Goal: Task Accomplishment & Management: Manage account settings

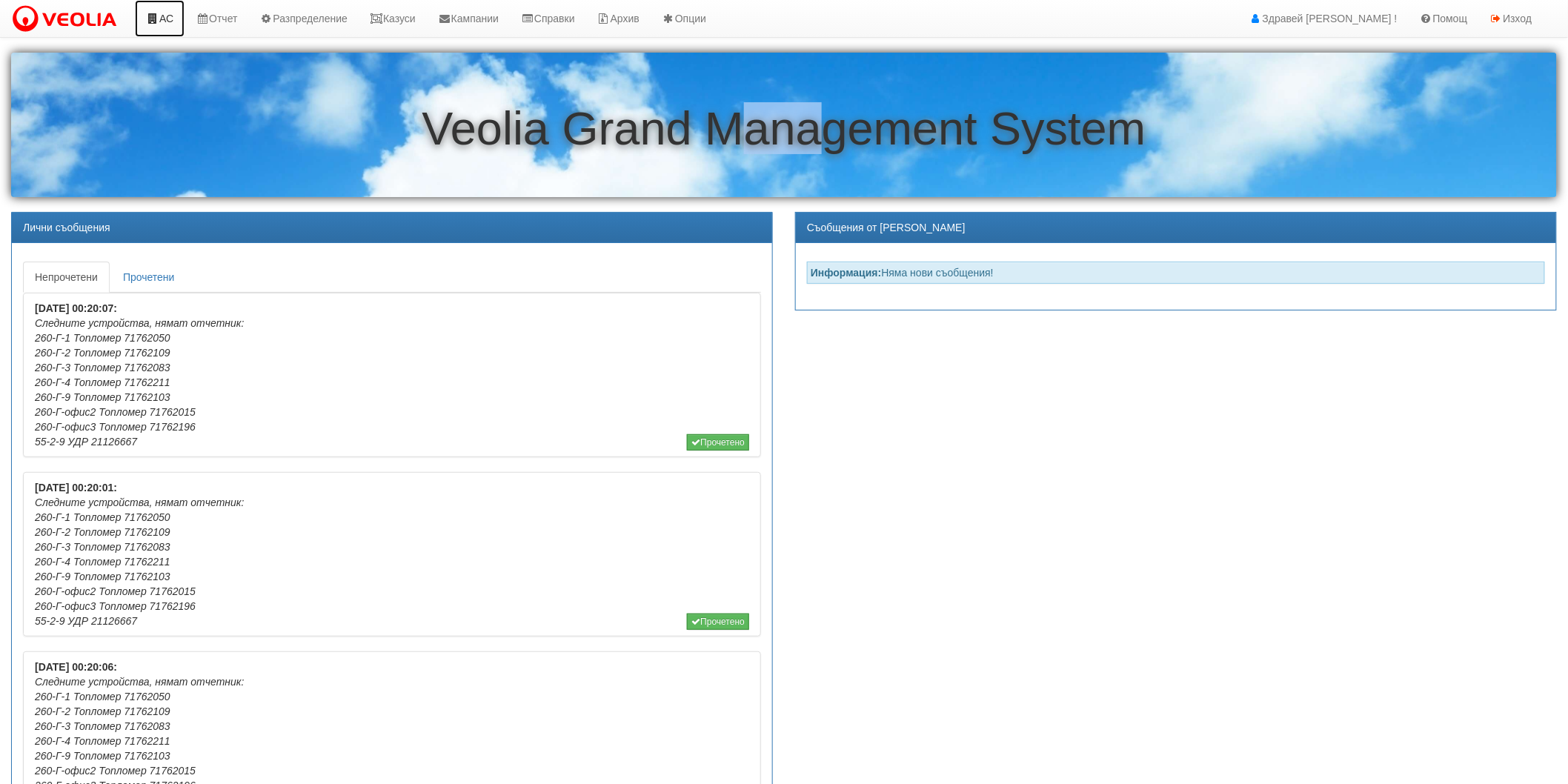
click at [177, 13] on link "АС" at bounding box center [160, 19] width 50 height 37
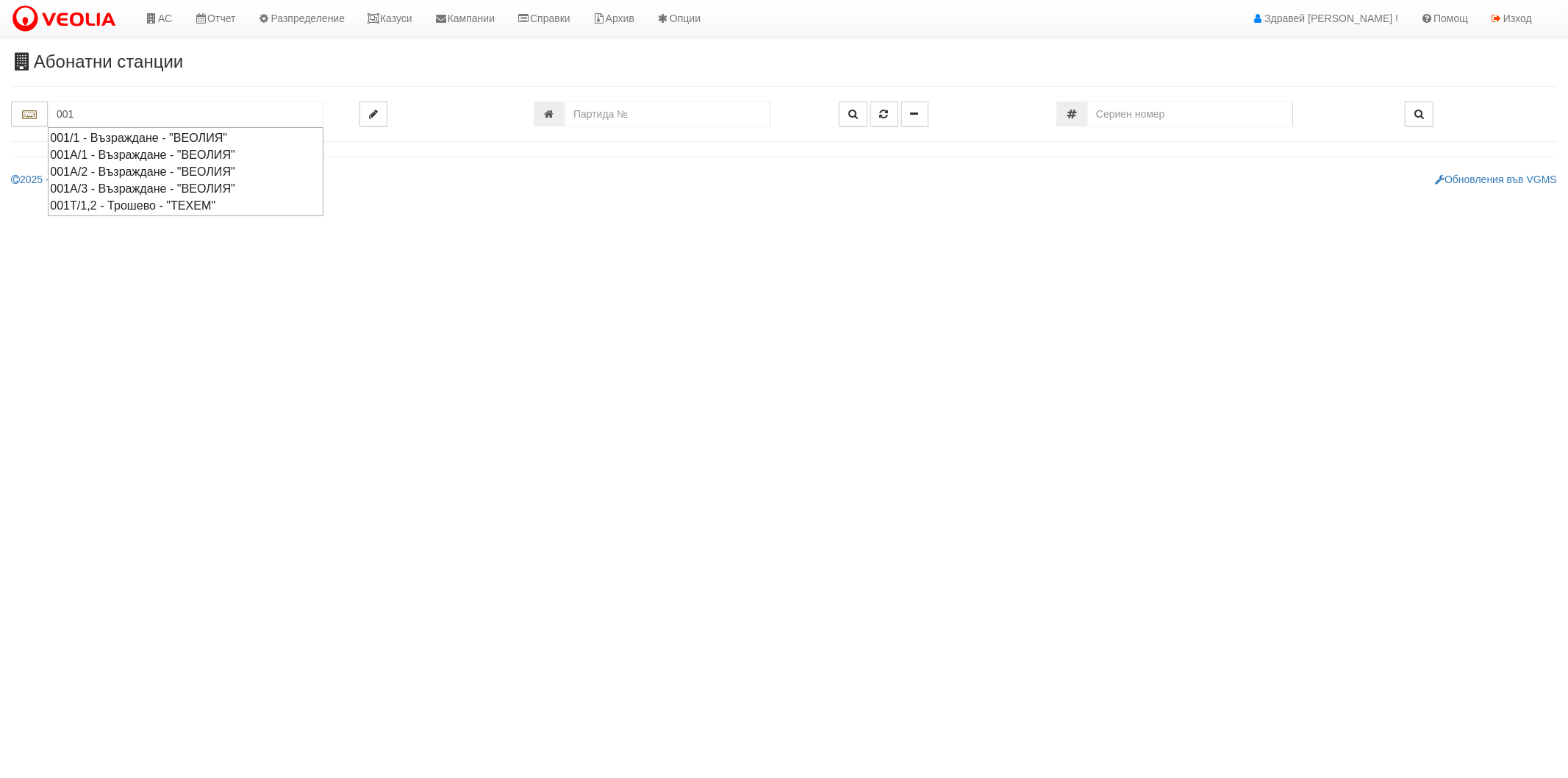
click at [169, 136] on div "001/1 - Възраждане - "ВЕОЛИЯ"" at bounding box center [185, 137] width 271 height 17
type input "001/1 - Възраждане - "ВЕОЛИЯ""
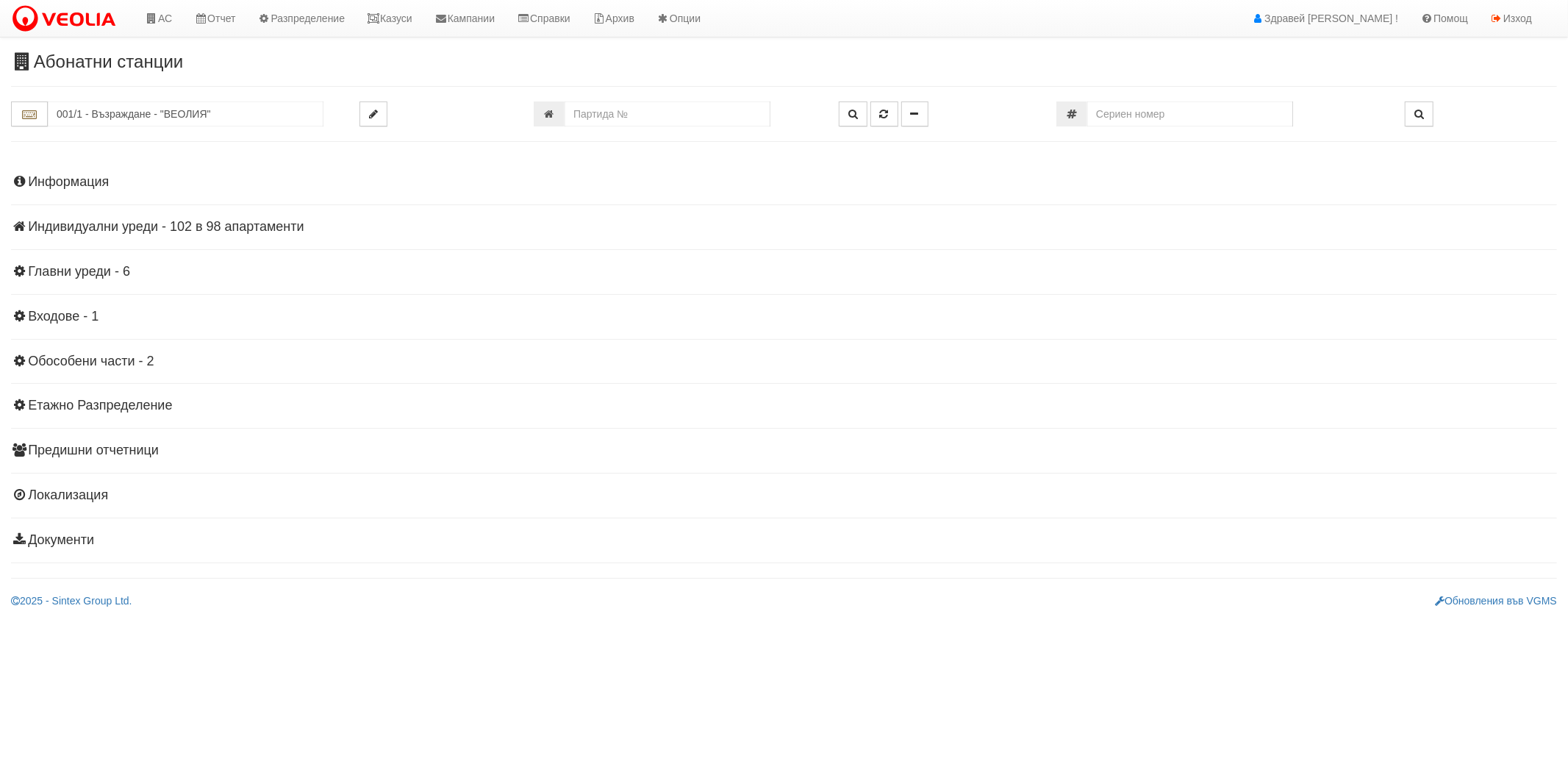
click at [61, 185] on h4 "Информация" at bounding box center [783, 182] width 1546 height 15
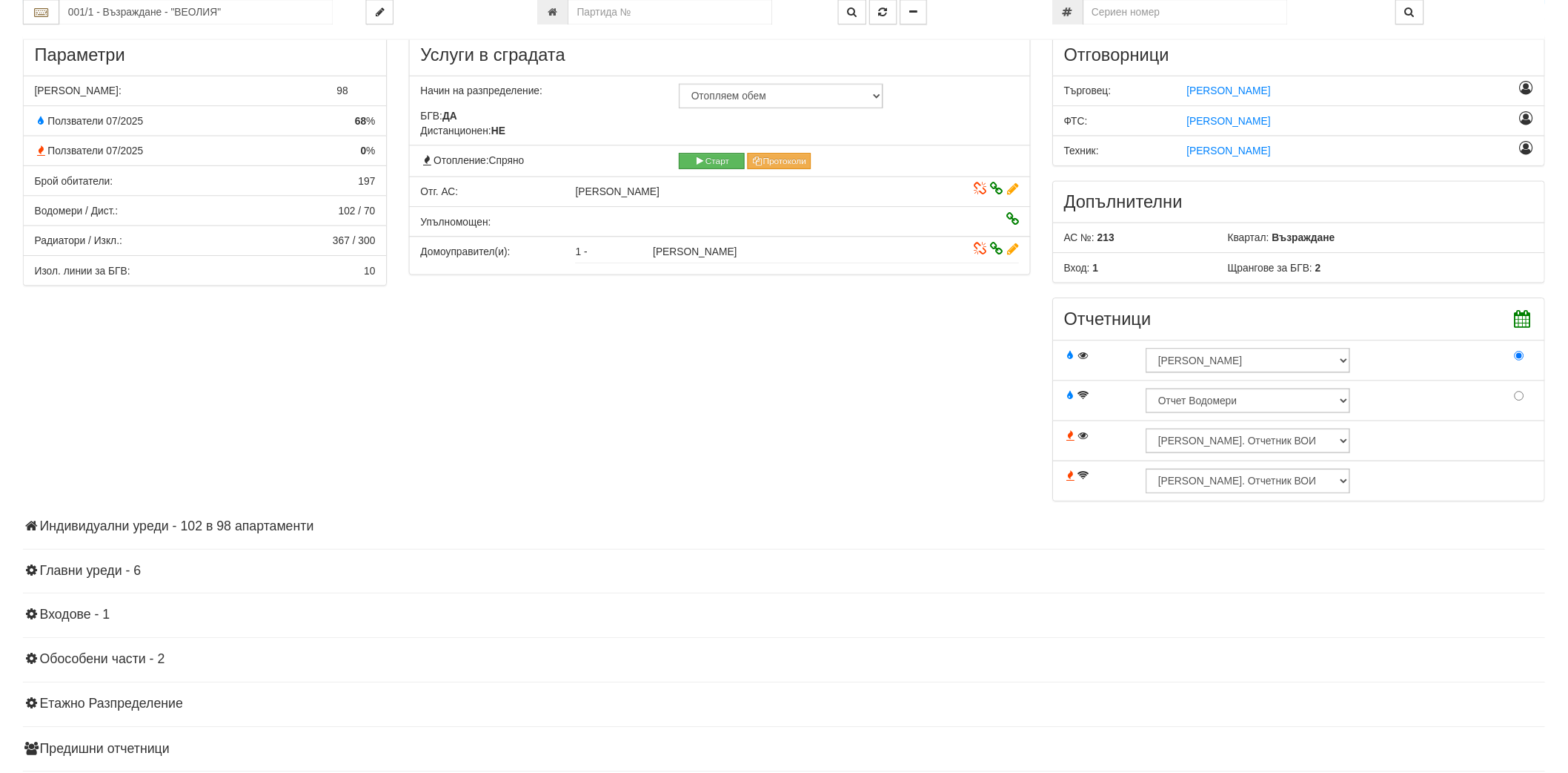
scroll to position [247, 0]
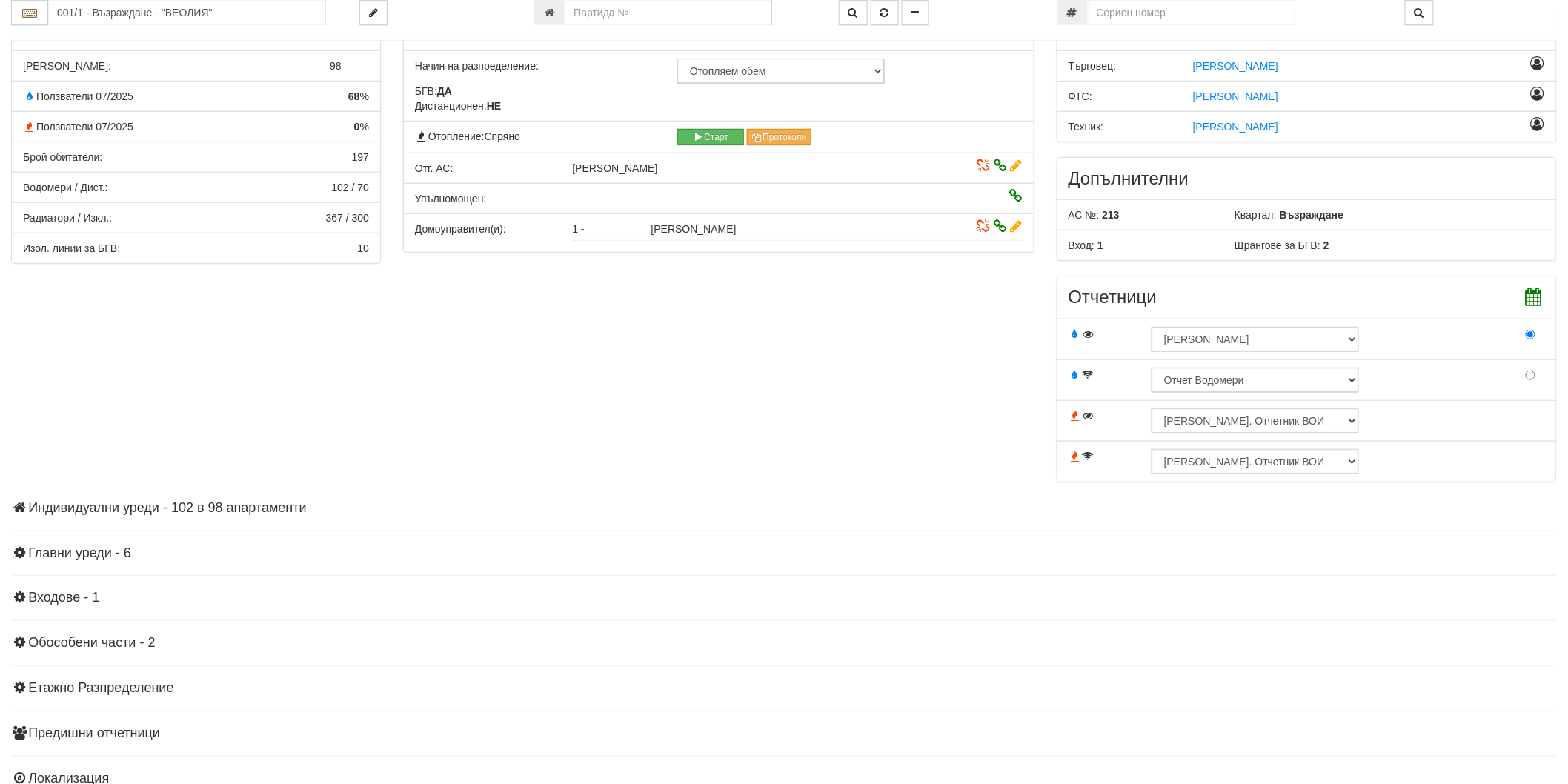
click at [227, 493] on div "Параметри Брой Апартаменти: 98 Ползватели 07/2025 68 % 0 % 197" at bounding box center [784, 252] width 1568 height 489
click at [227, 508] on h4 "Индивидуални уреди - 102 в 98 апартаменти" at bounding box center [784, 508] width 1546 height 15
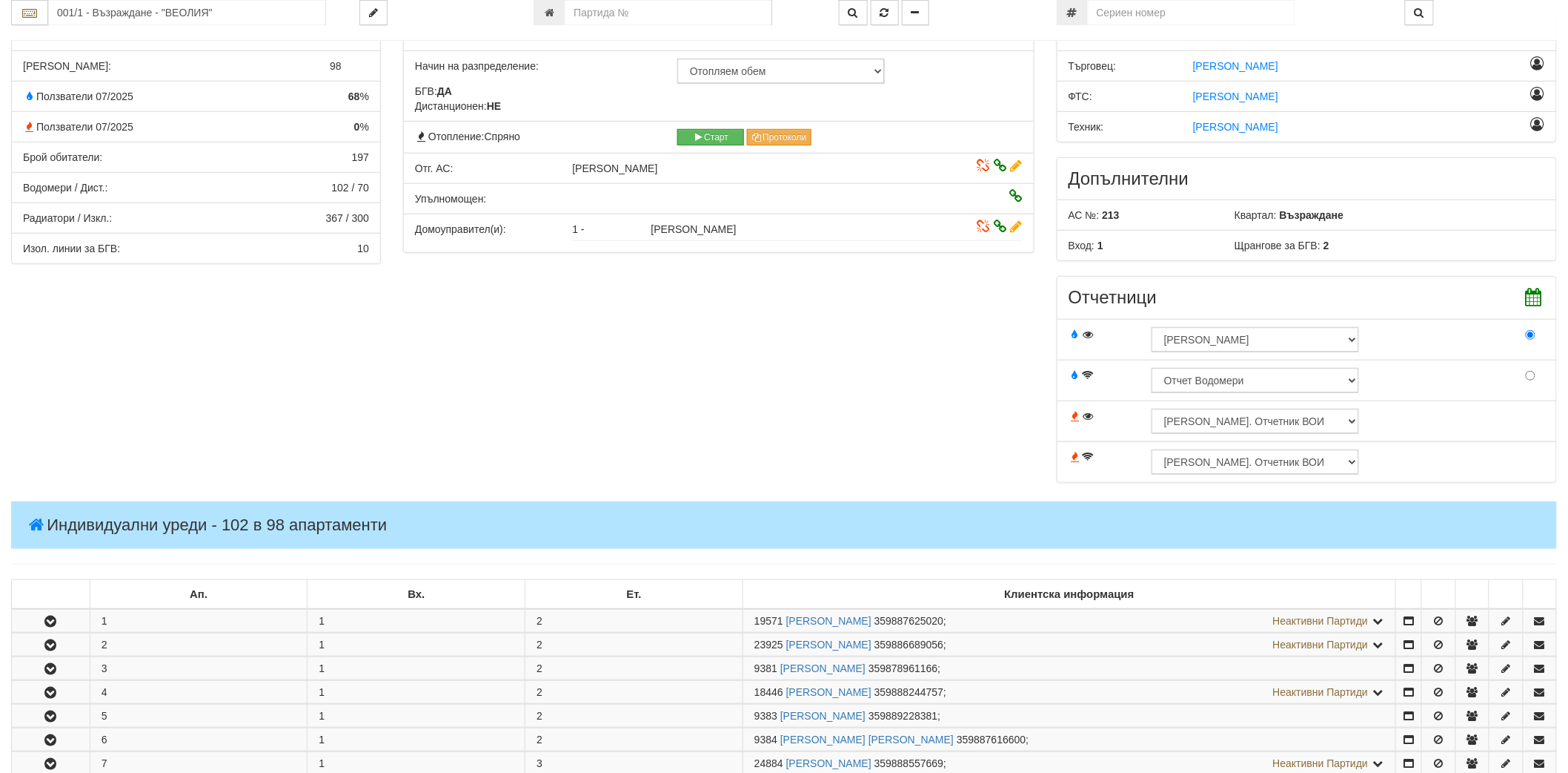
scroll to position [1676, 0]
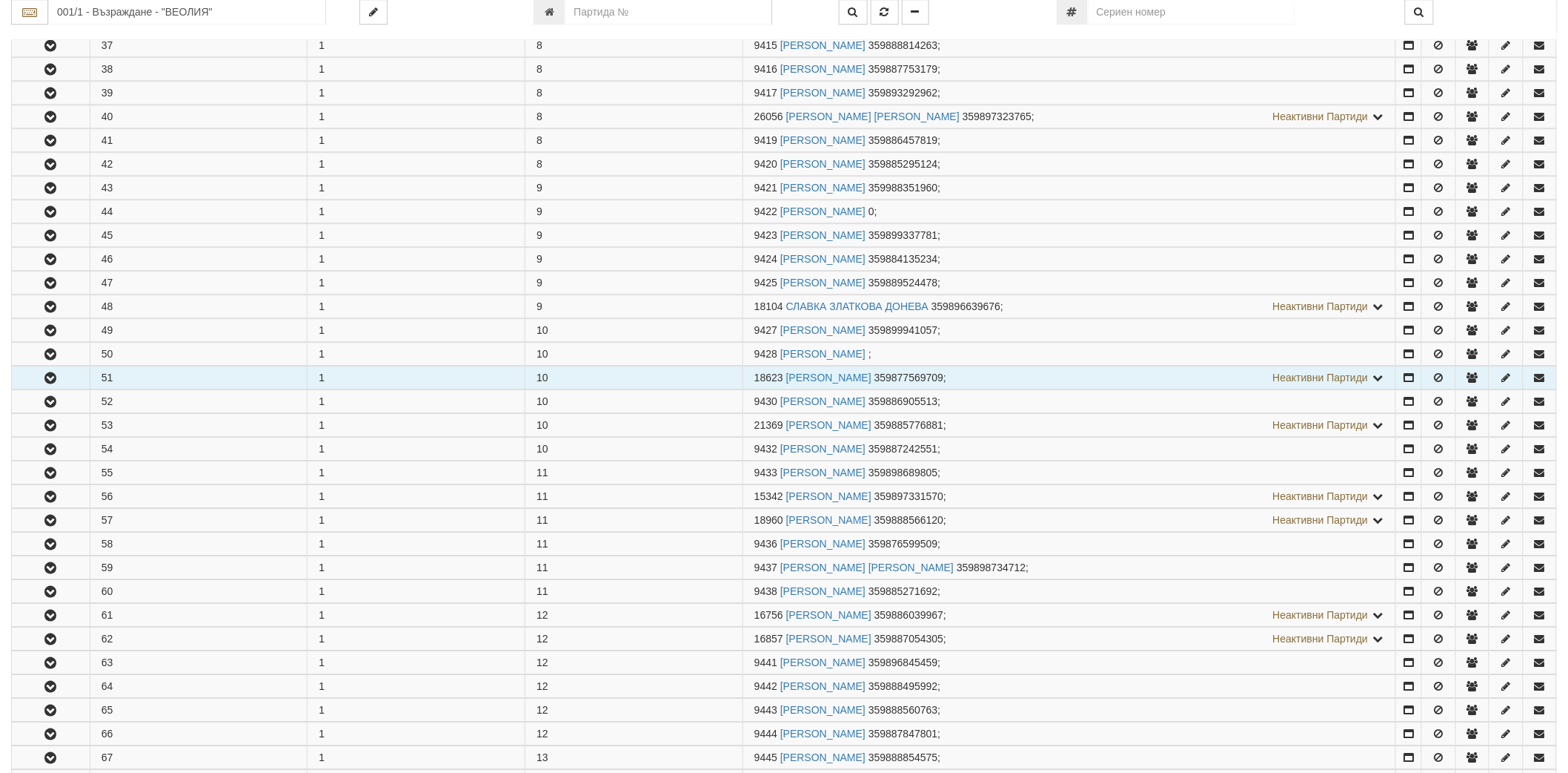
click at [62, 388] on button "button" at bounding box center [50, 377] width 77 height 23
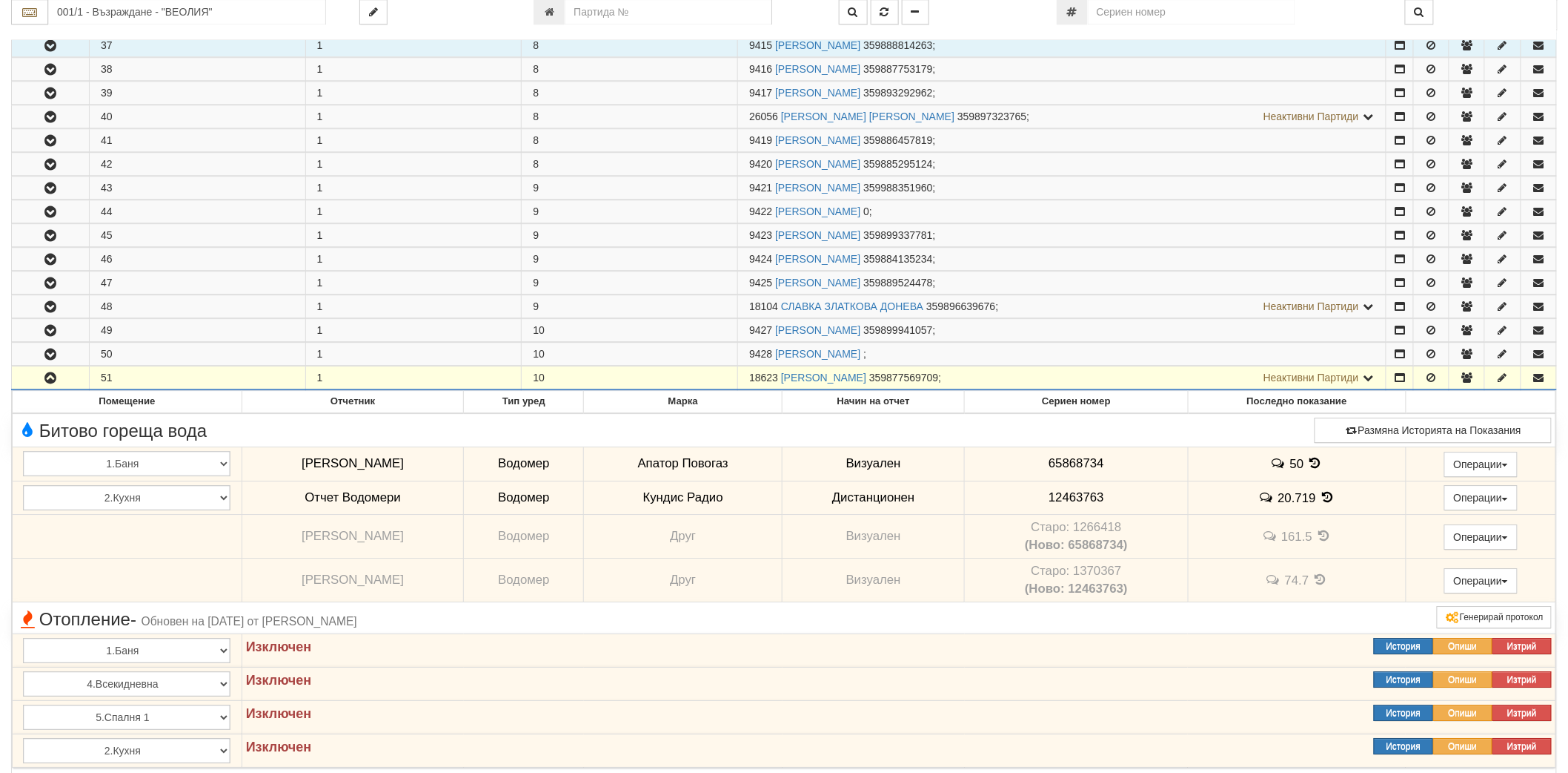
scroll to position [2428, 0]
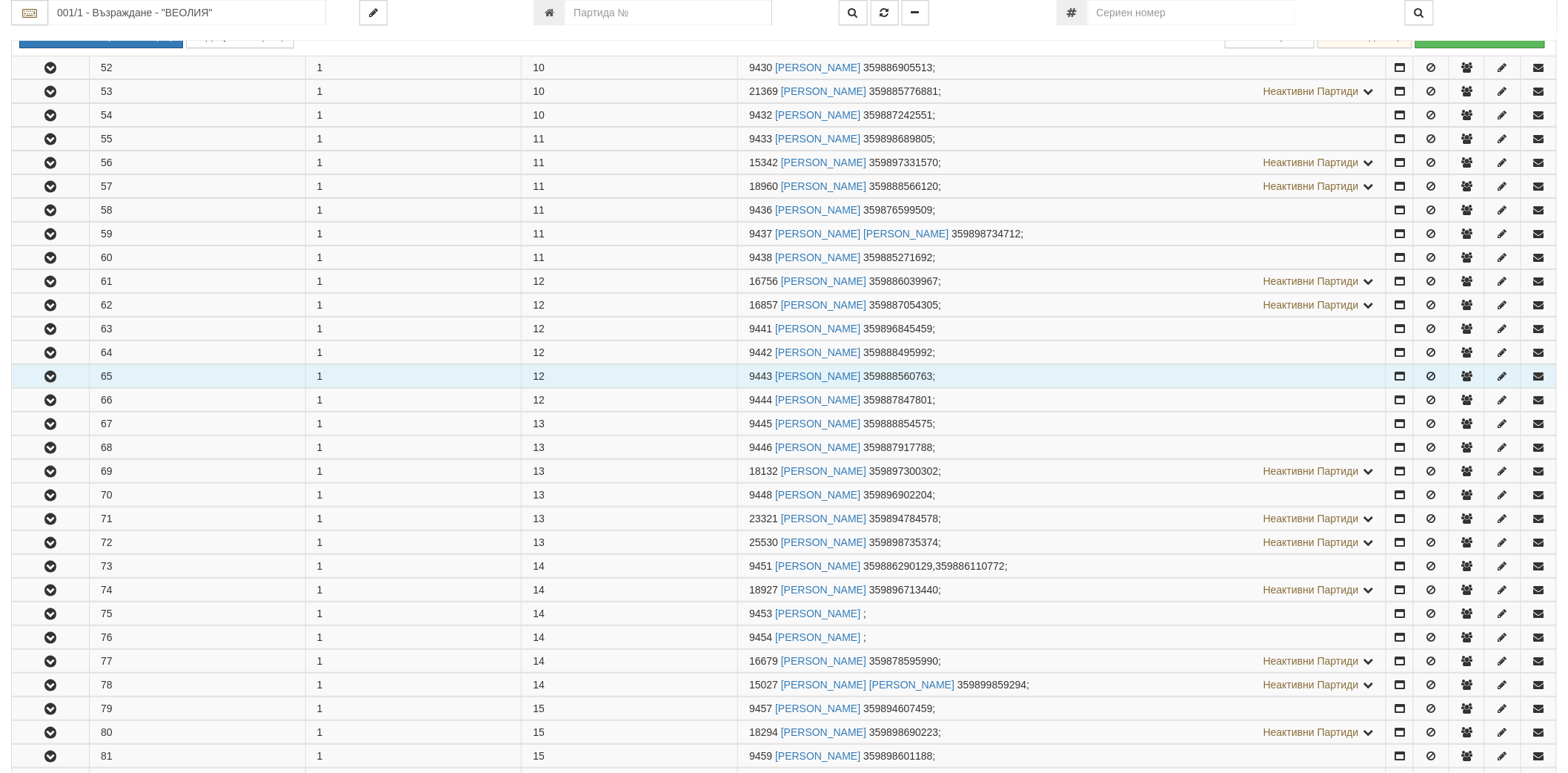
click at [47, 382] on icon "button" at bounding box center [50, 377] width 18 height 11
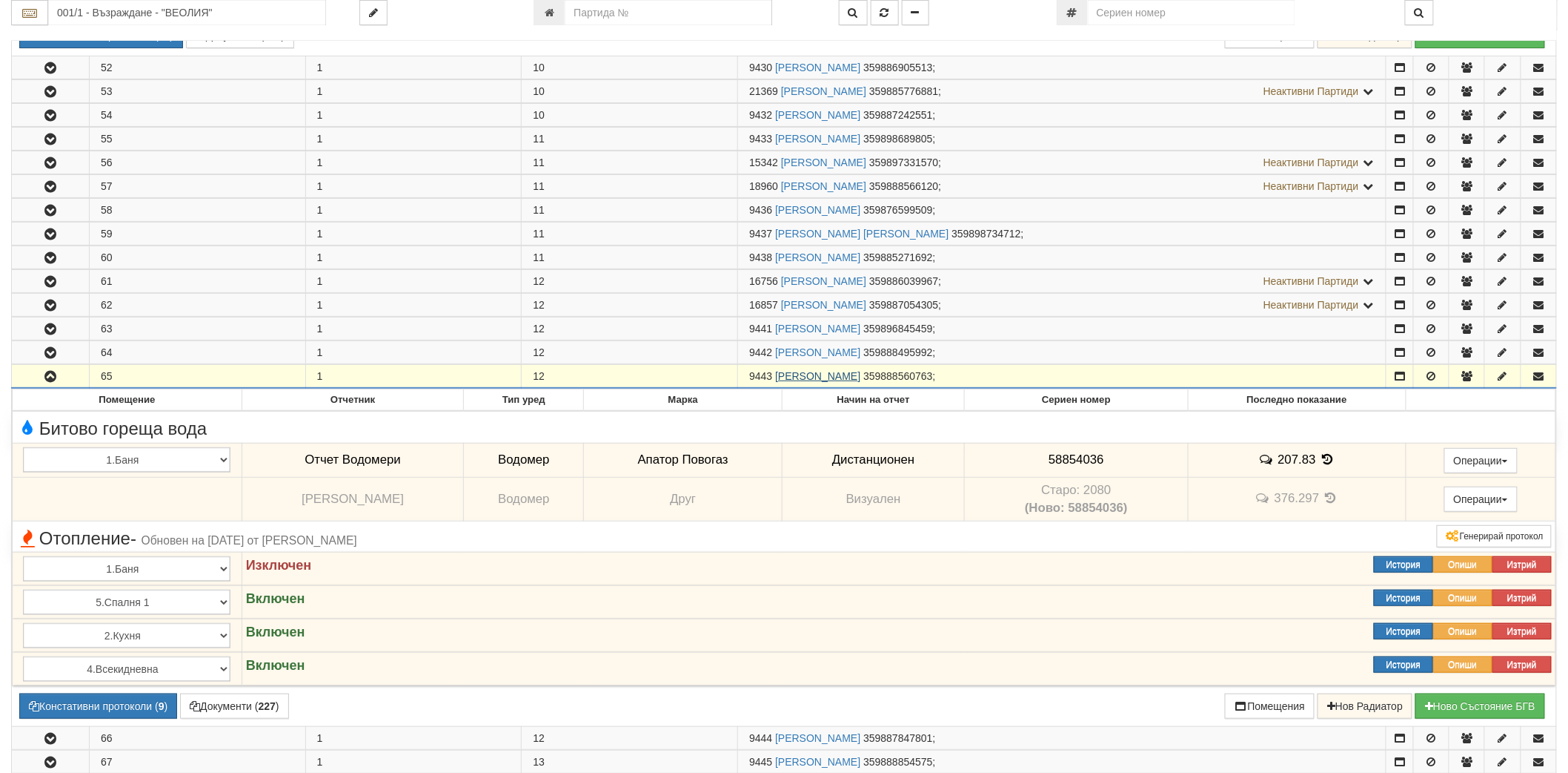
click at [834, 382] on link "АТАНАС ИВАНОВ КИРОВ" at bounding box center [818, 376] width 85 height 12
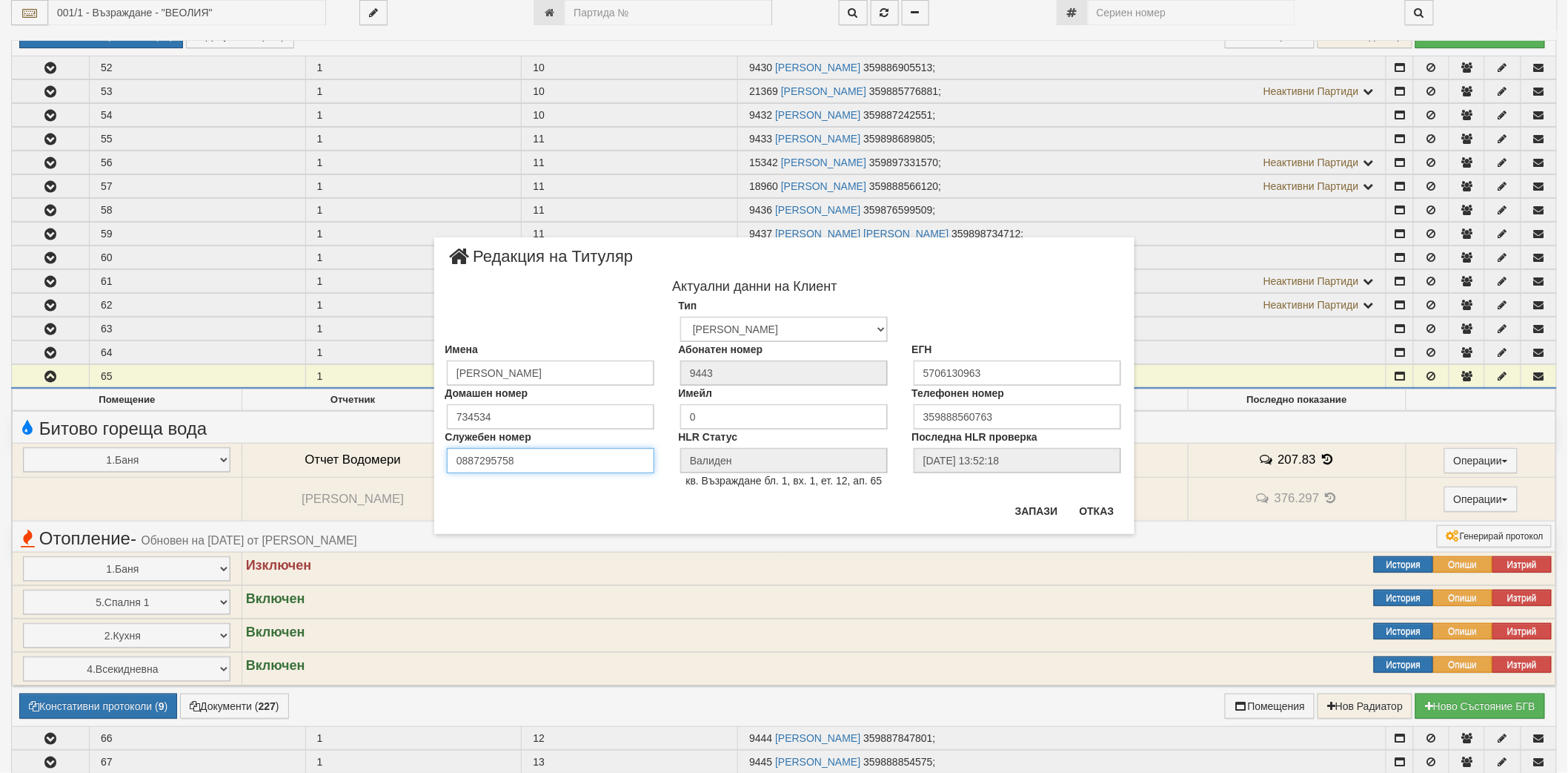
drag, startPoint x: 535, startPoint y: 468, endPoint x: 363, endPoint y: 448, distance: 173.2
click at [363, 448] on div "× Редакция на Титуляр Актуални данни на Клиент Тип Физическо Лице Фирма Институ…" at bounding box center [784, 267] width 867 height 534
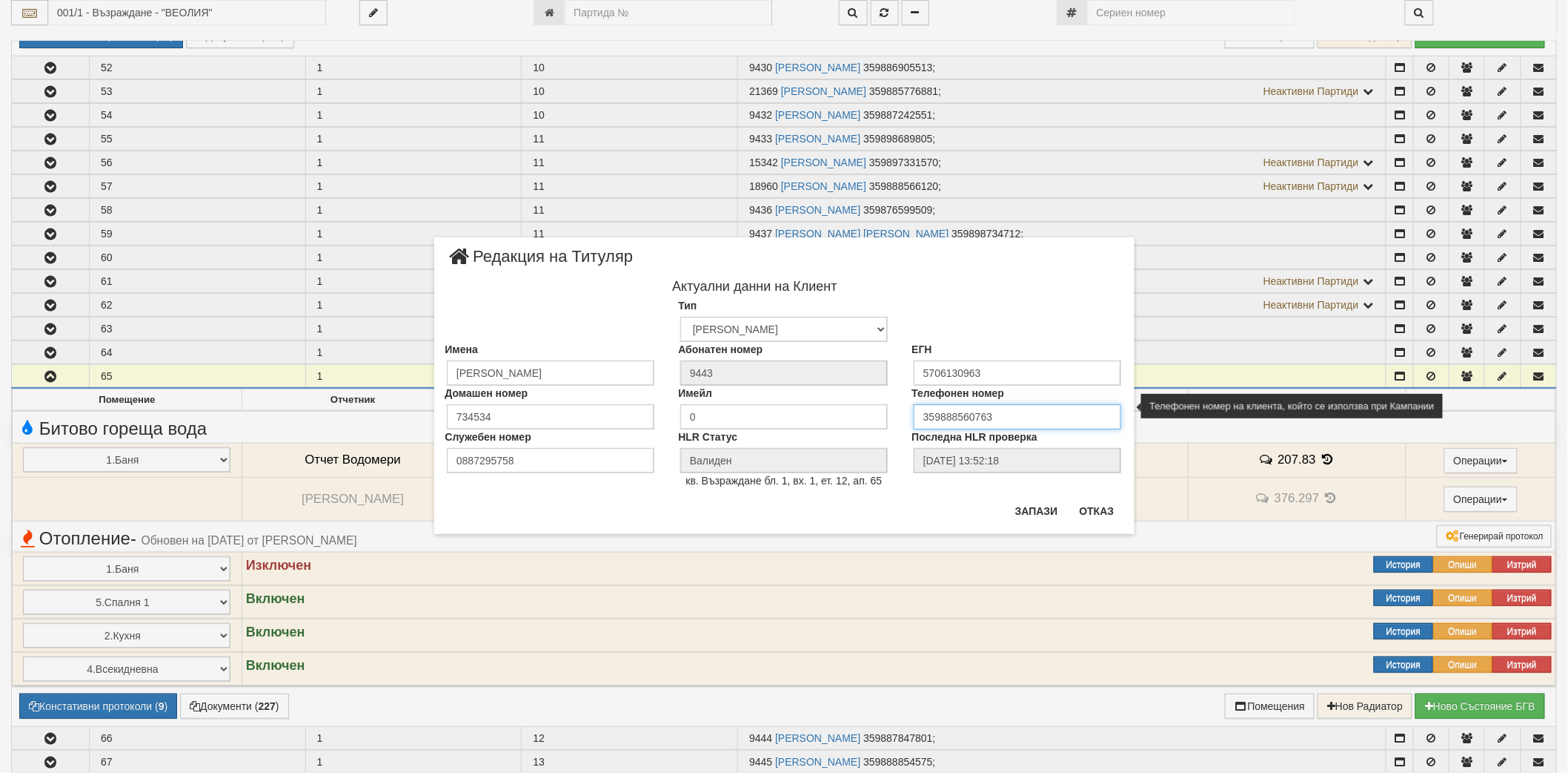
click at [1039, 411] on input "359888560763" at bounding box center [1018, 417] width 208 height 26
paste input "0887295758"
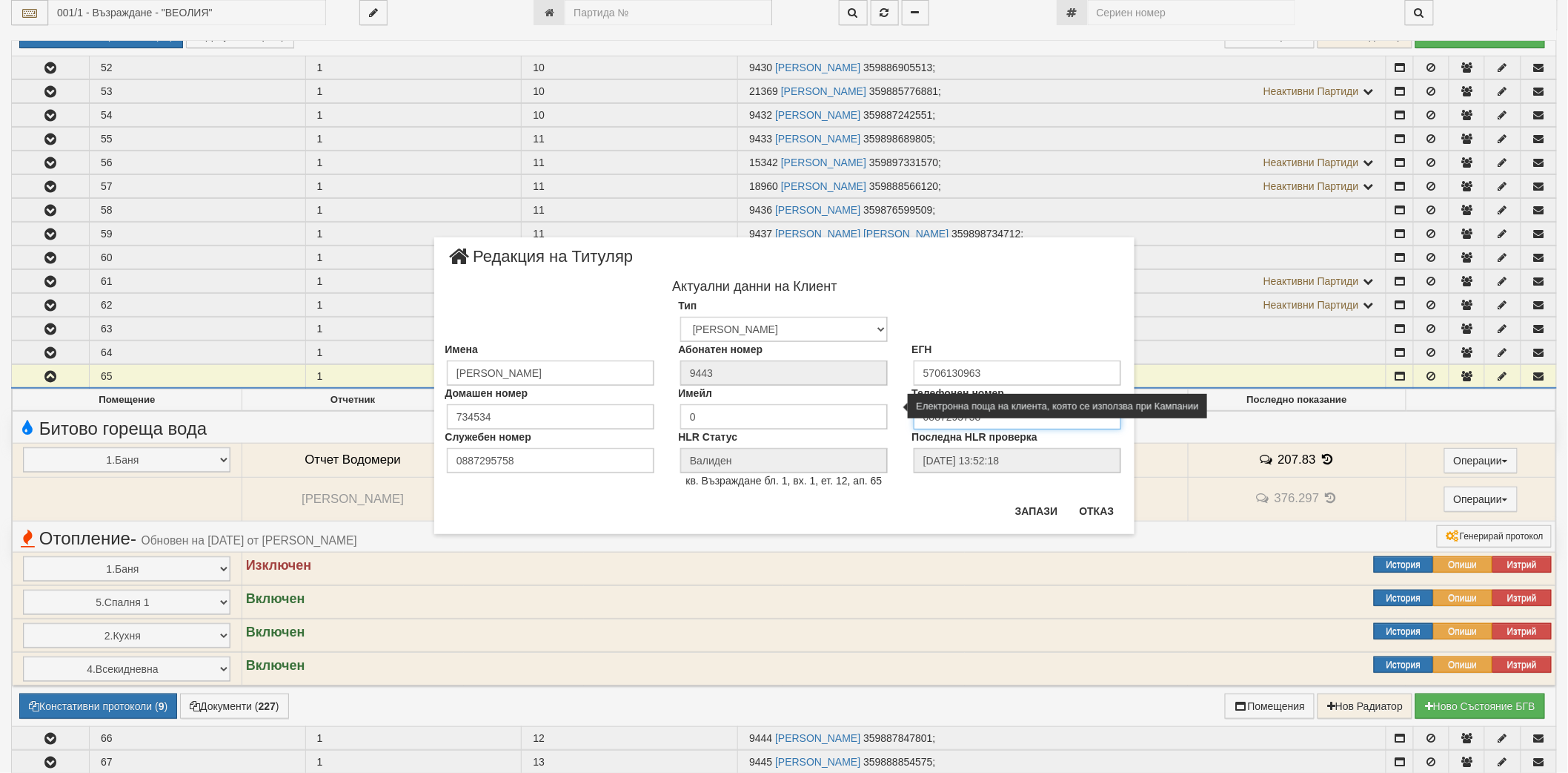
drag, startPoint x: 1039, startPoint y: 411, endPoint x: 885, endPoint y: 411, distance: 154.0
click at [885, 411] on div "Домашен номер 734534 Имейл 0 Телефонен номер 0887295758" at bounding box center [784, 407] width 700 height 44
type input "359888560763"
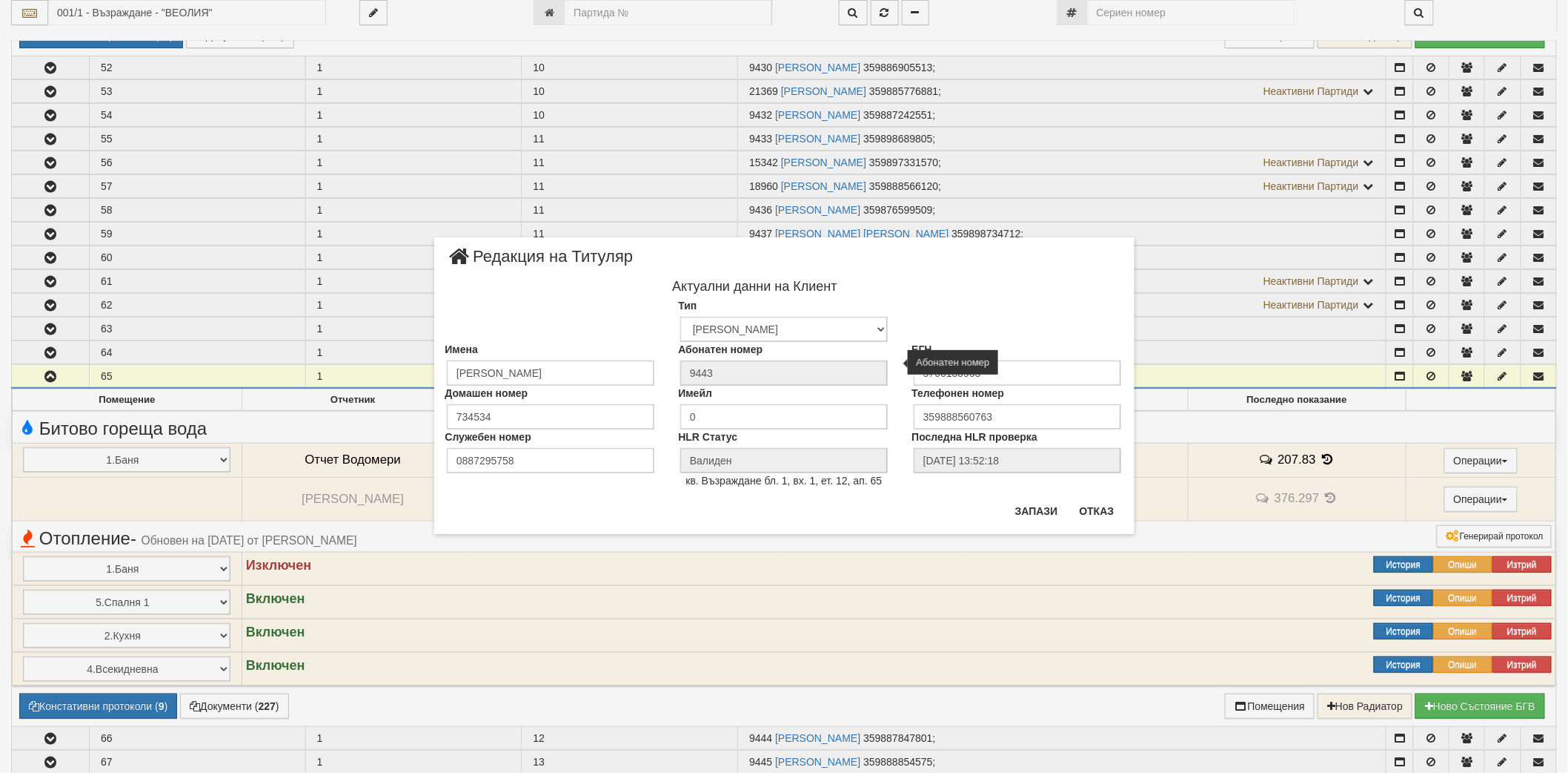
click at [891, 377] on div "Абонатен номер 9443" at bounding box center [784, 363] width 233 height 44
click at [1003, 298] on div "Тип Физическо Лице Фирма Институция Партньор" at bounding box center [784, 320] width 700 height 44
click at [1106, 516] on button "Отказ" at bounding box center [1097, 511] width 53 height 24
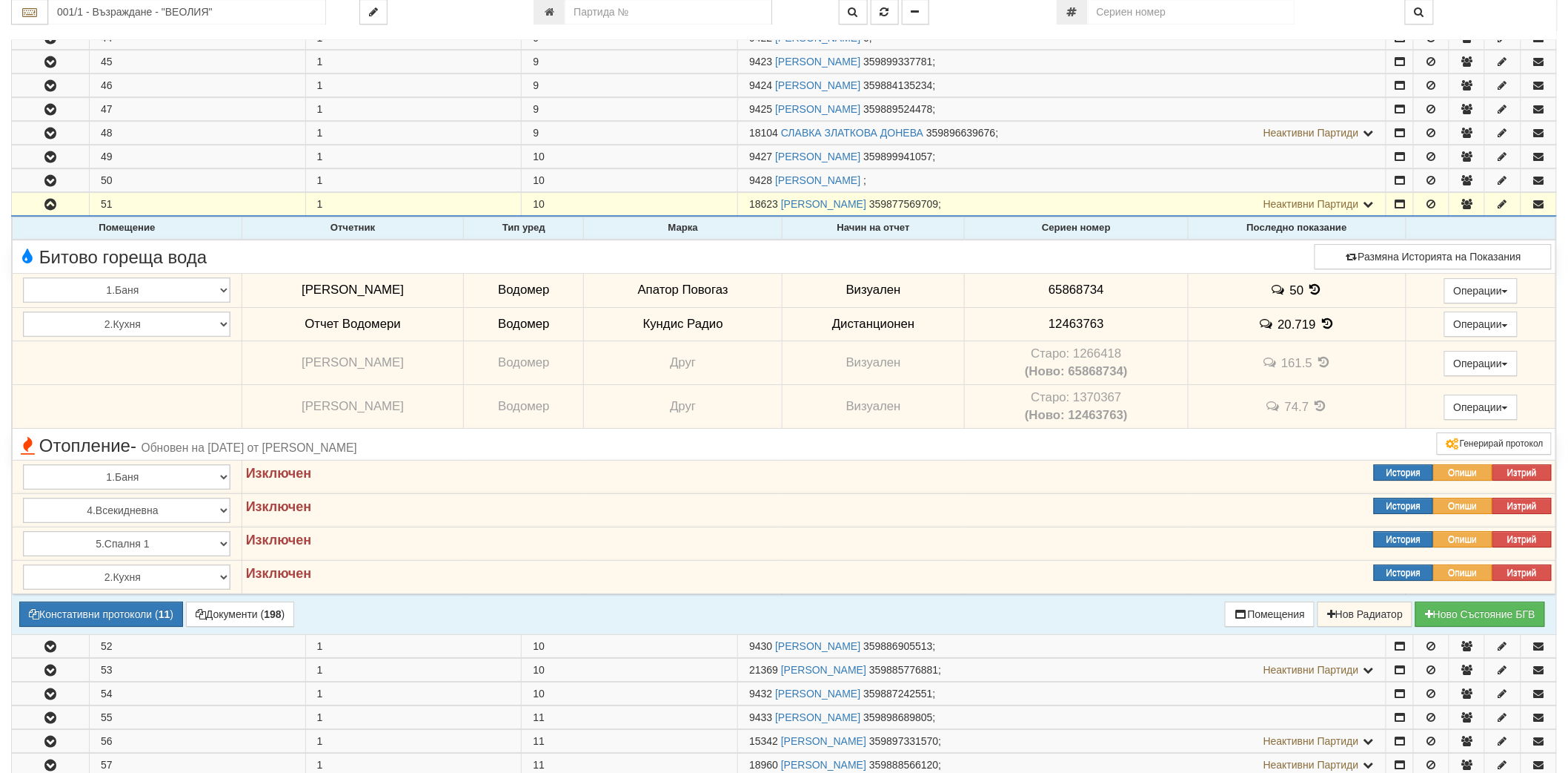
scroll to position [1769, 0]
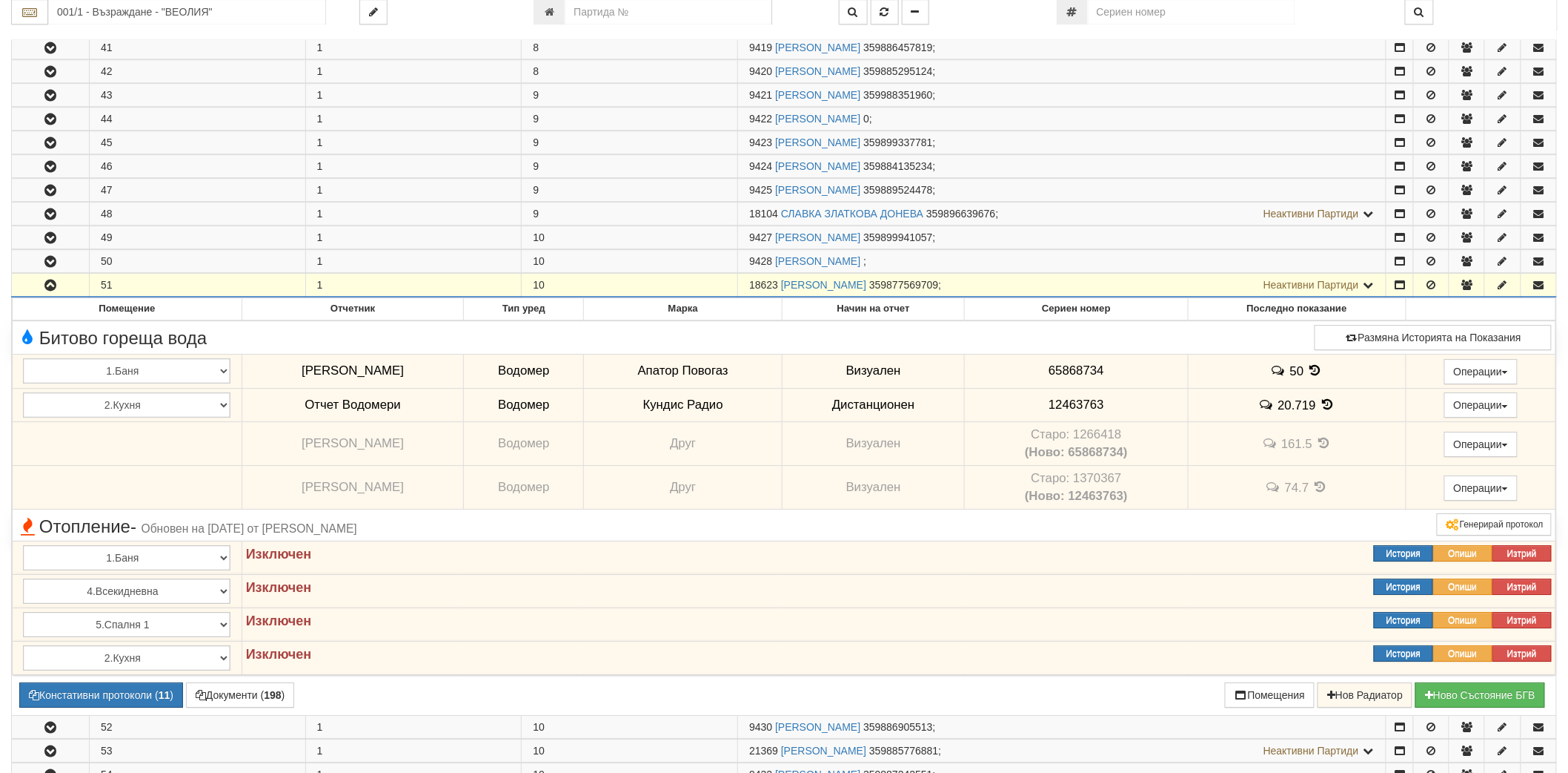
click at [52, 290] on icon "button" at bounding box center [50, 285] width 18 height 11
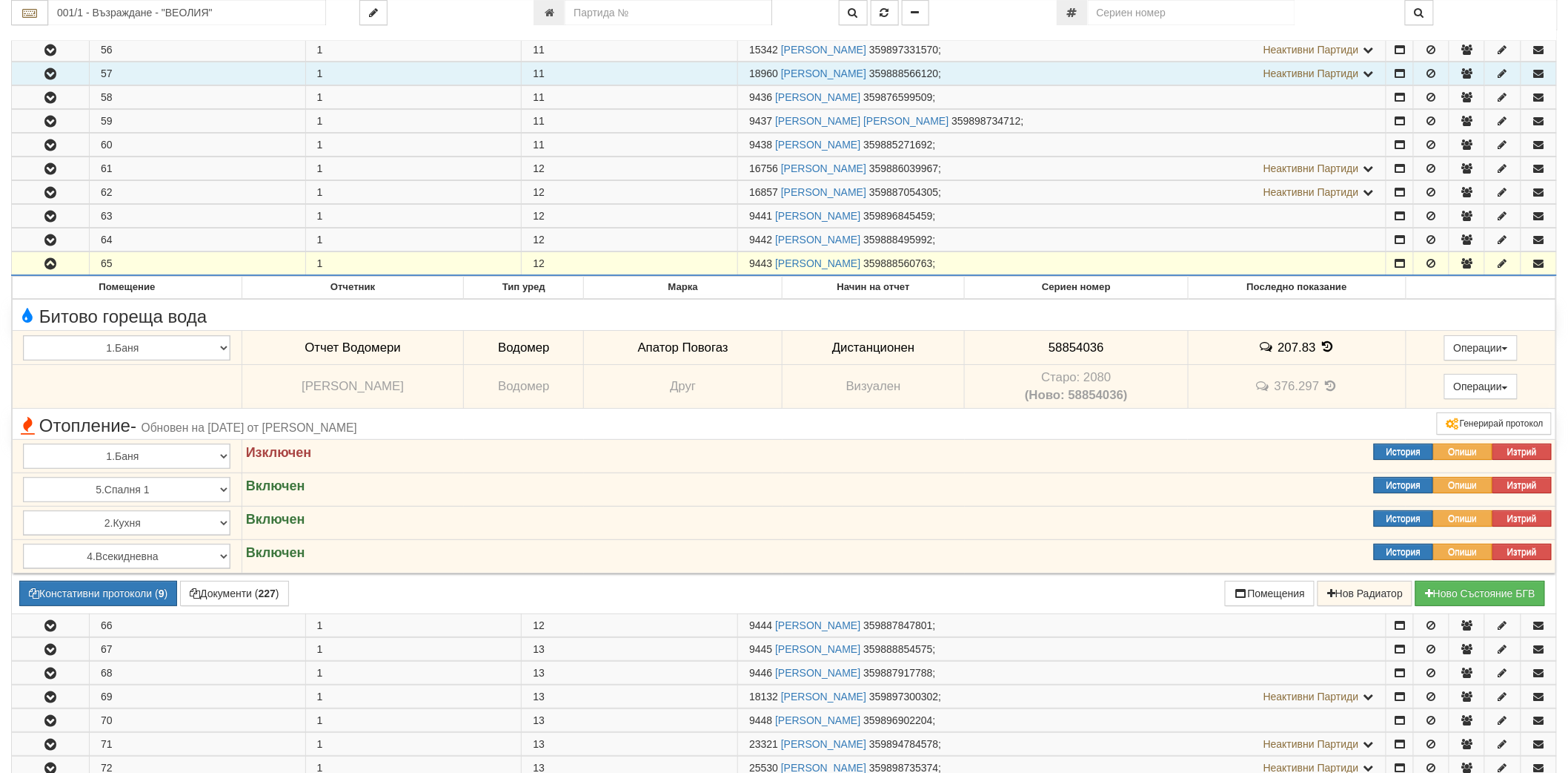
scroll to position [2225, 0]
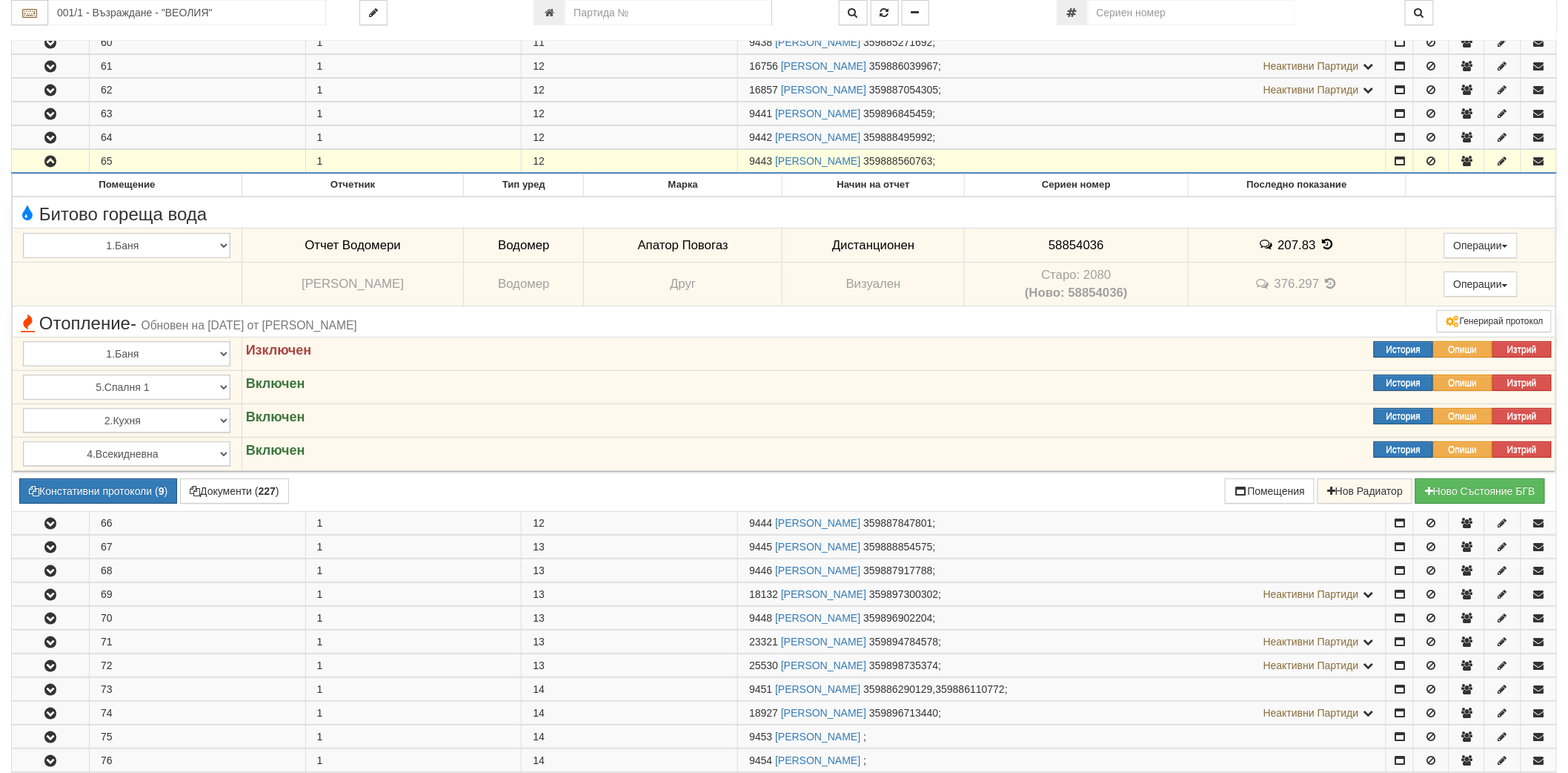
click at [50, 167] on icon "button" at bounding box center [50, 161] width 18 height 11
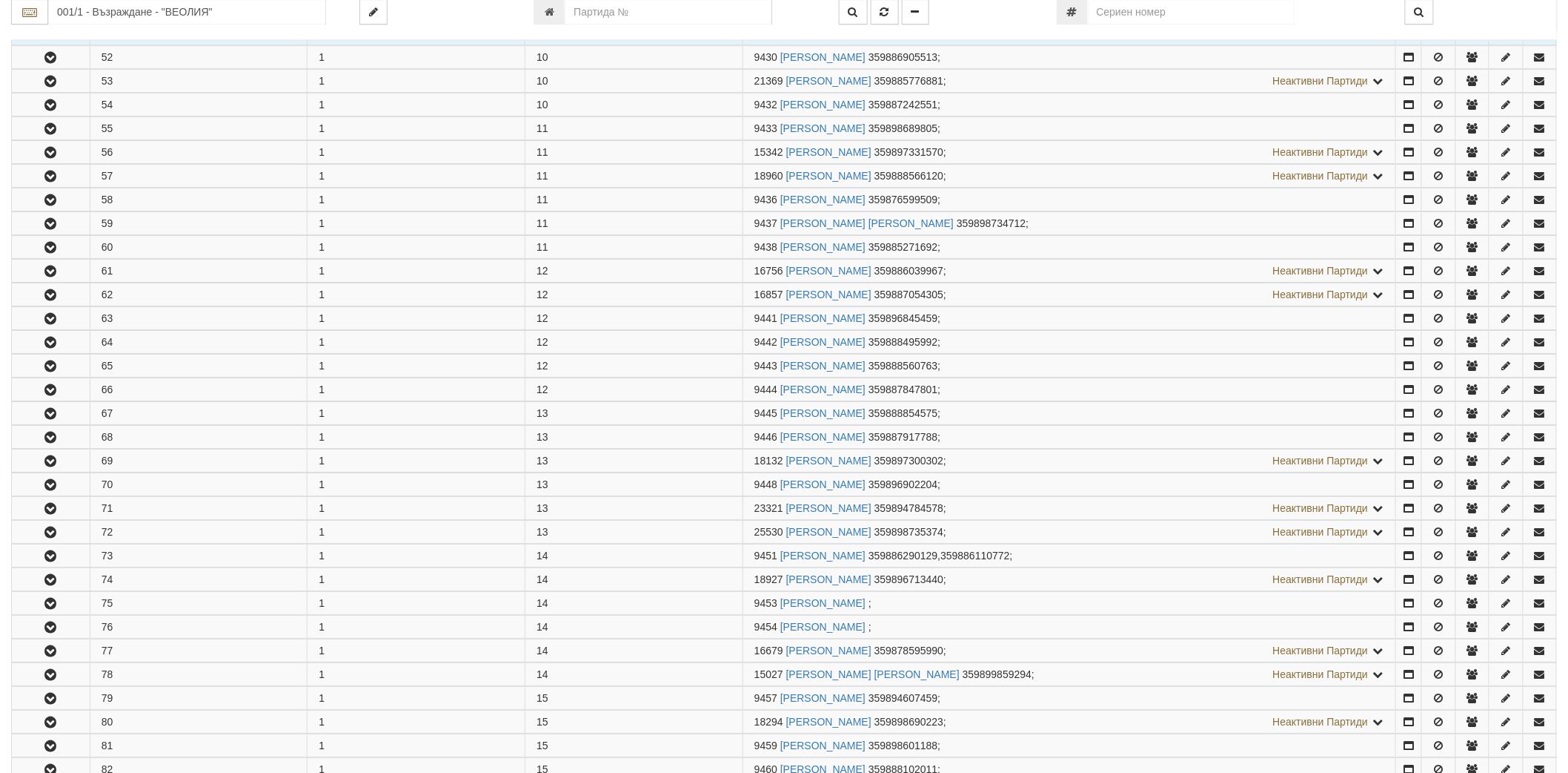
scroll to position [1978, 0]
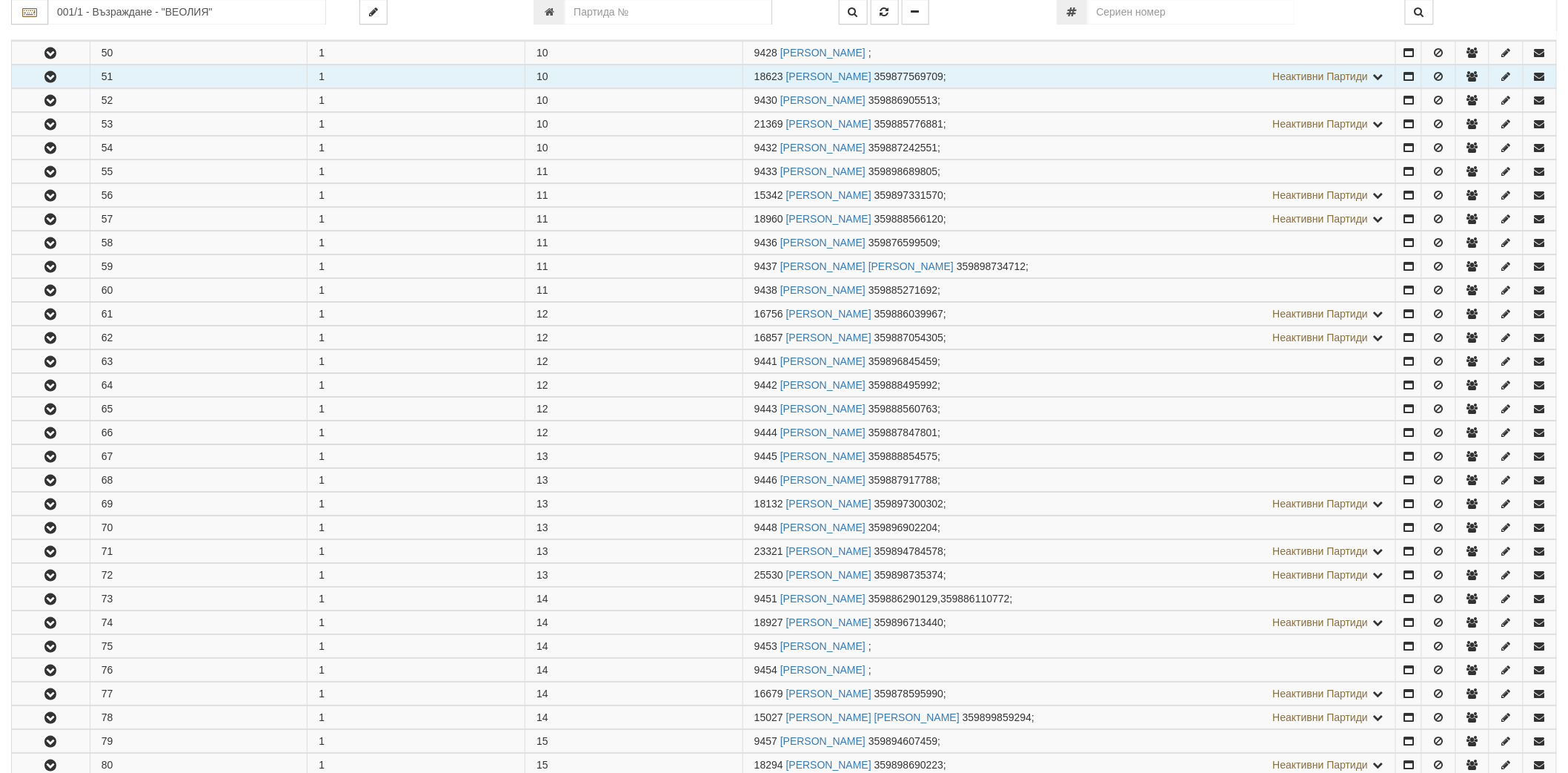
click at [45, 420] on button "button" at bounding box center [50, 408] width 77 height 23
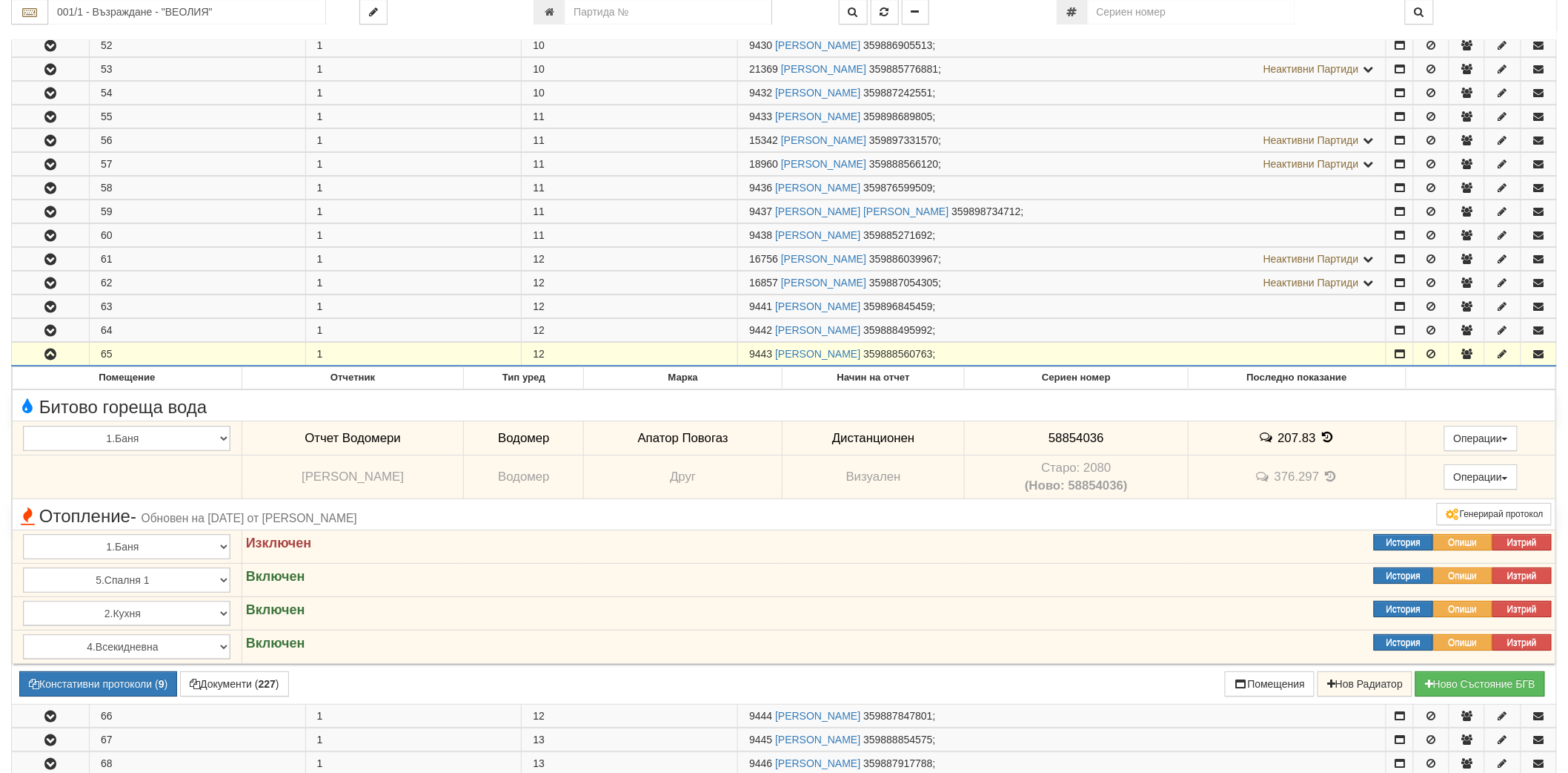
scroll to position [2060, 0]
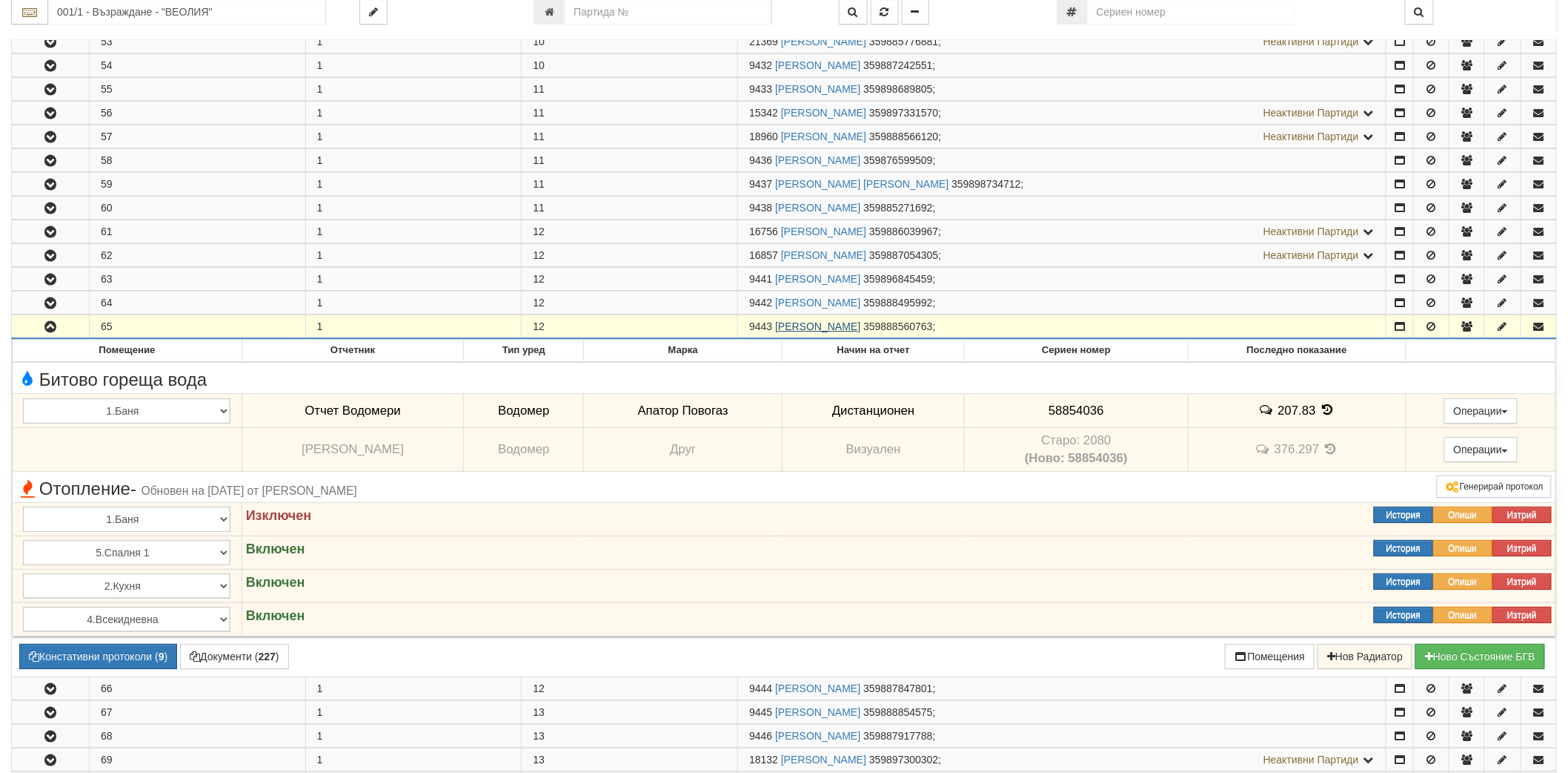
click at [812, 333] on link "АТАНАС ИВАНОВ КИРОВ" at bounding box center [818, 327] width 85 height 12
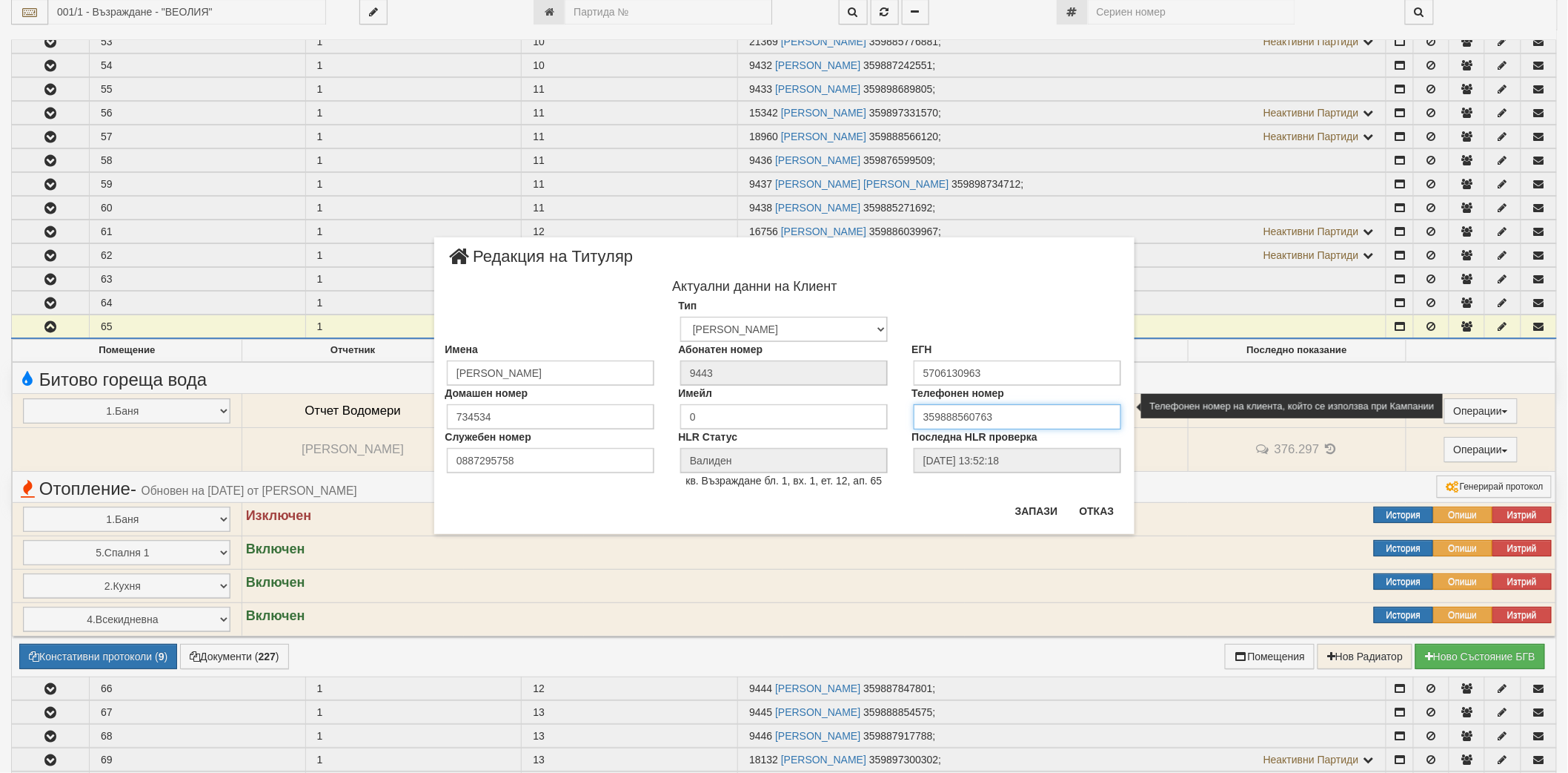
drag, startPoint x: 1022, startPoint y: 421, endPoint x: 943, endPoint y: 421, distance: 79.0
click at [943, 421] on input "359888560763" at bounding box center [1018, 417] width 208 height 26
click at [1017, 416] on input "359888560763" at bounding box center [1018, 417] width 208 height 26
drag, startPoint x: 1017, startPoint y: 416, endPoint x: 942, endPoint y: 417, distance: 75.0
click at [942, 417] on input "359888560763" at bounding box center [1018, 417] width 208 height 26
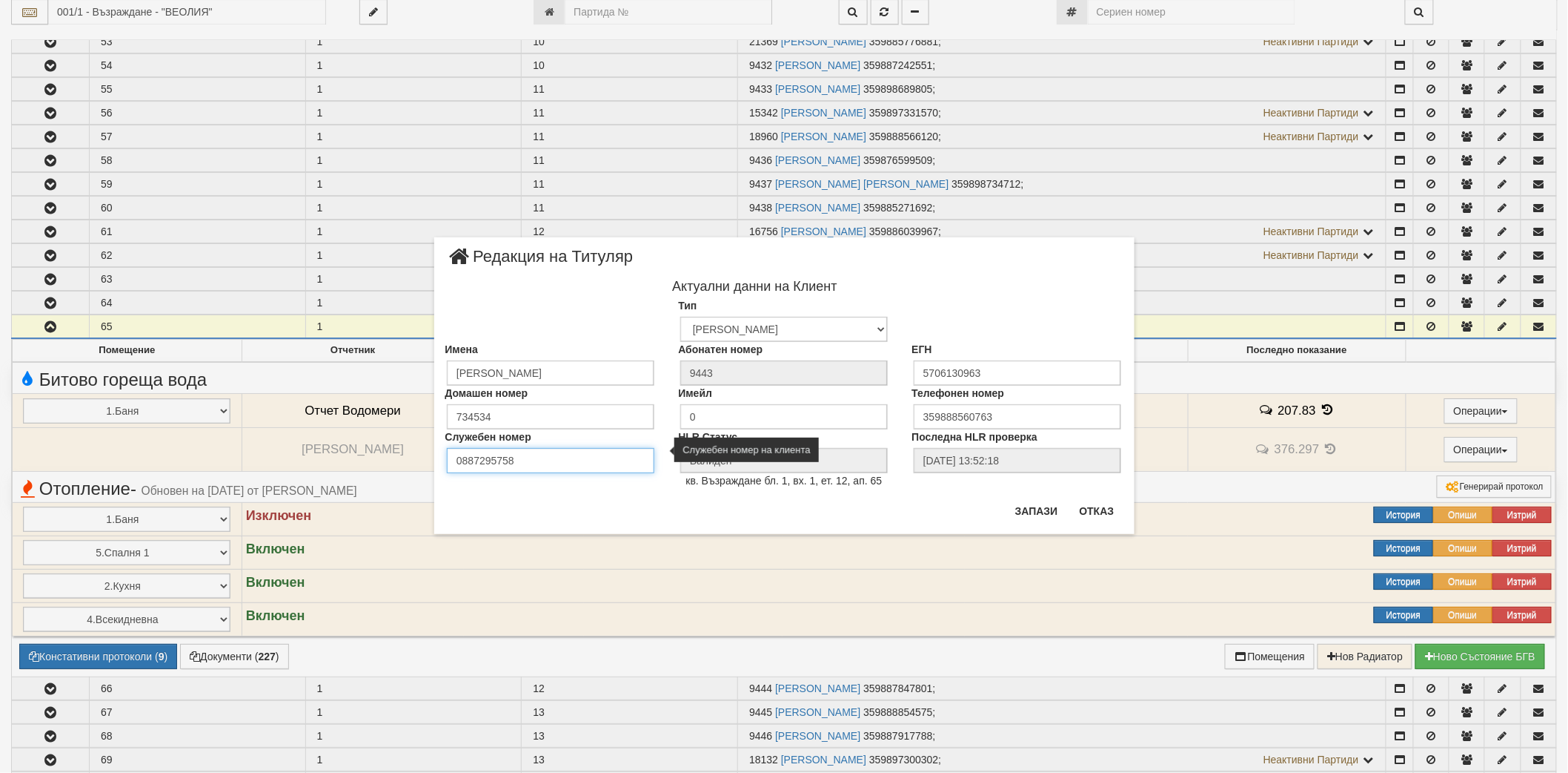
drag, startPoint x: 517, startPoint y: 458, endPoint x: 457, endPoint y: 454, distance: 60.1
click at [457, 454] on input "0887295758" at bounding box center [551, 461] width 208 height 26
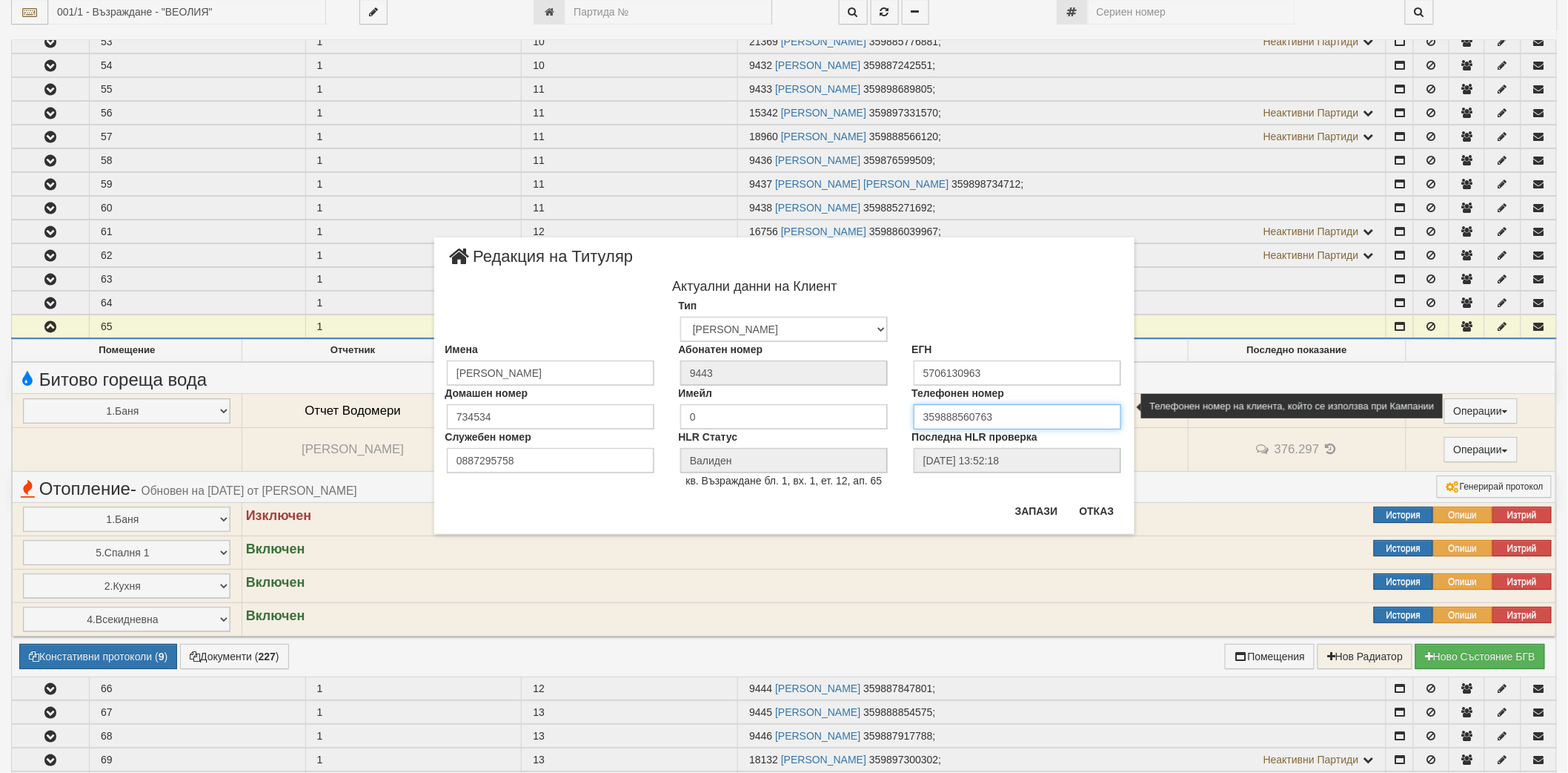
drag, startPoint x: 1017, startPoint y: 418, endPoint x: 939, endPoint y: 409, distance: 78.5
click at [939, 409] on input "359888560763" at bounding box center [1018, 417] width 208 height 26
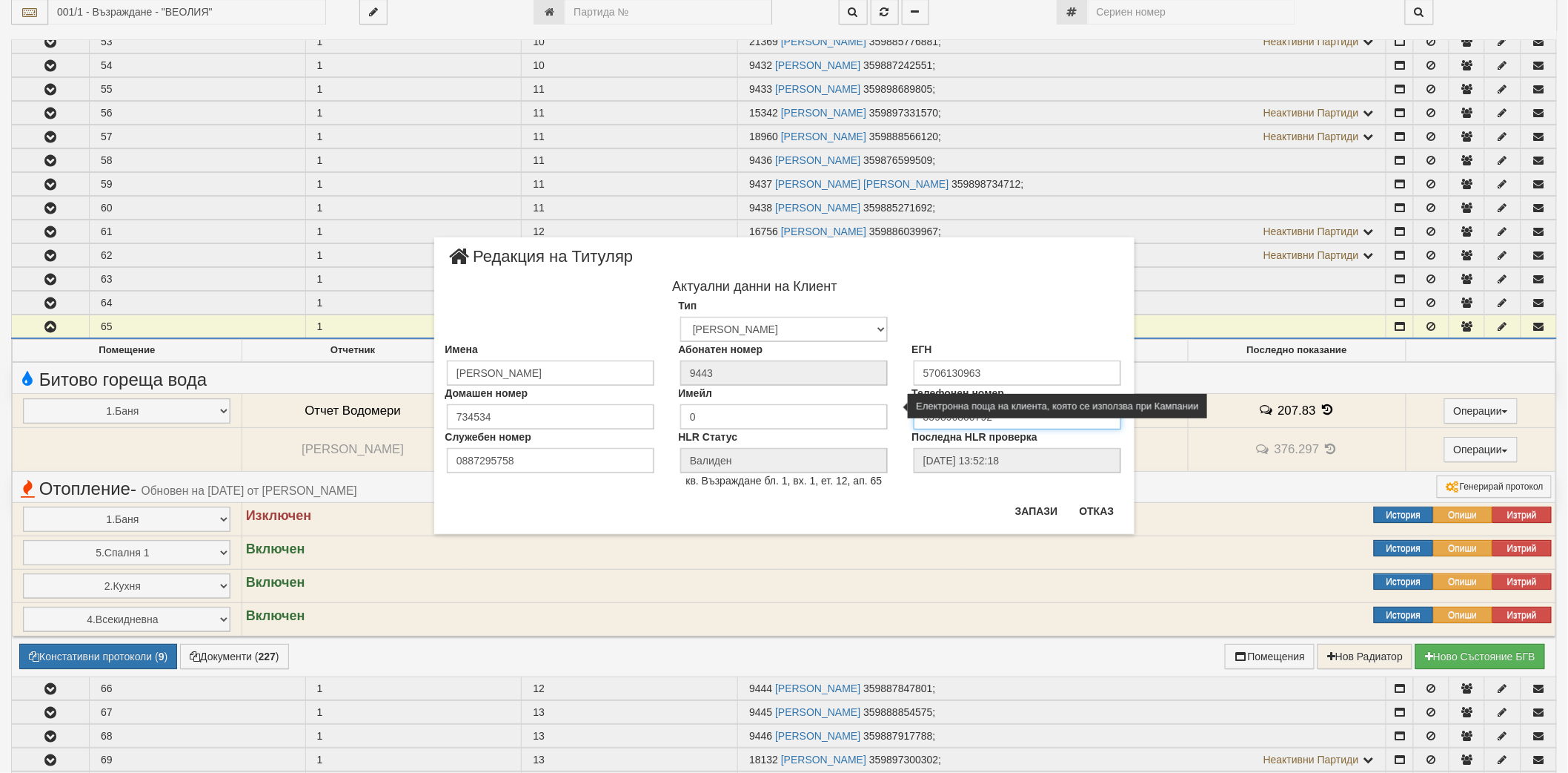
drag, startPoint x: 972, startPoint y: 416, endPoint x: 880, endPoint y: 411, distance: 92.1
click at [873, 411] on div "Домашен номер 734534 Имейл 0 Телефонен номер 359896800792" at bounding box center [784, 407] width 700 height 44
type input "359896800792"
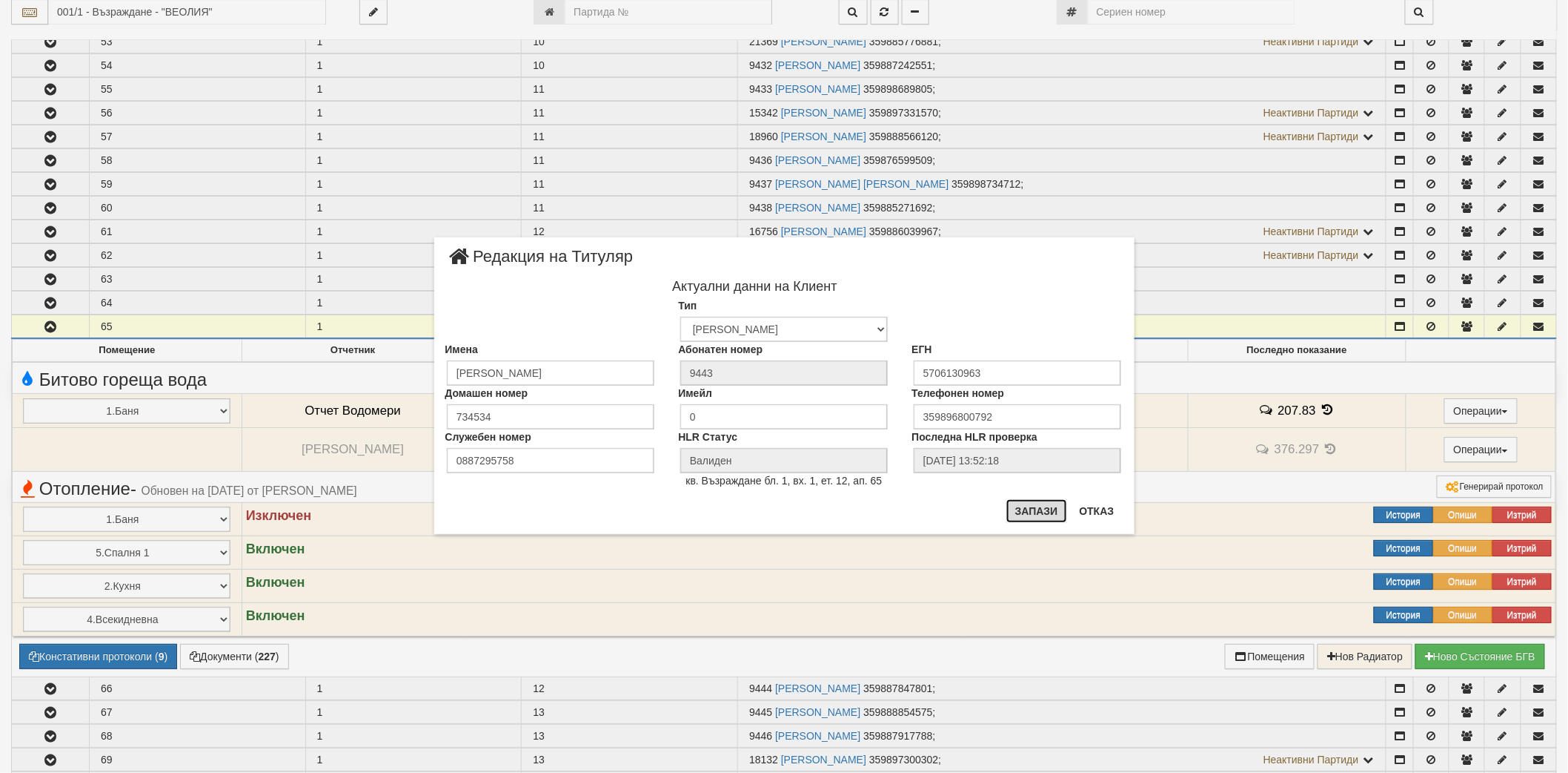
click at [1042, 508] on button "Запази" at bounding box center [1037, 511] width 61 height 24
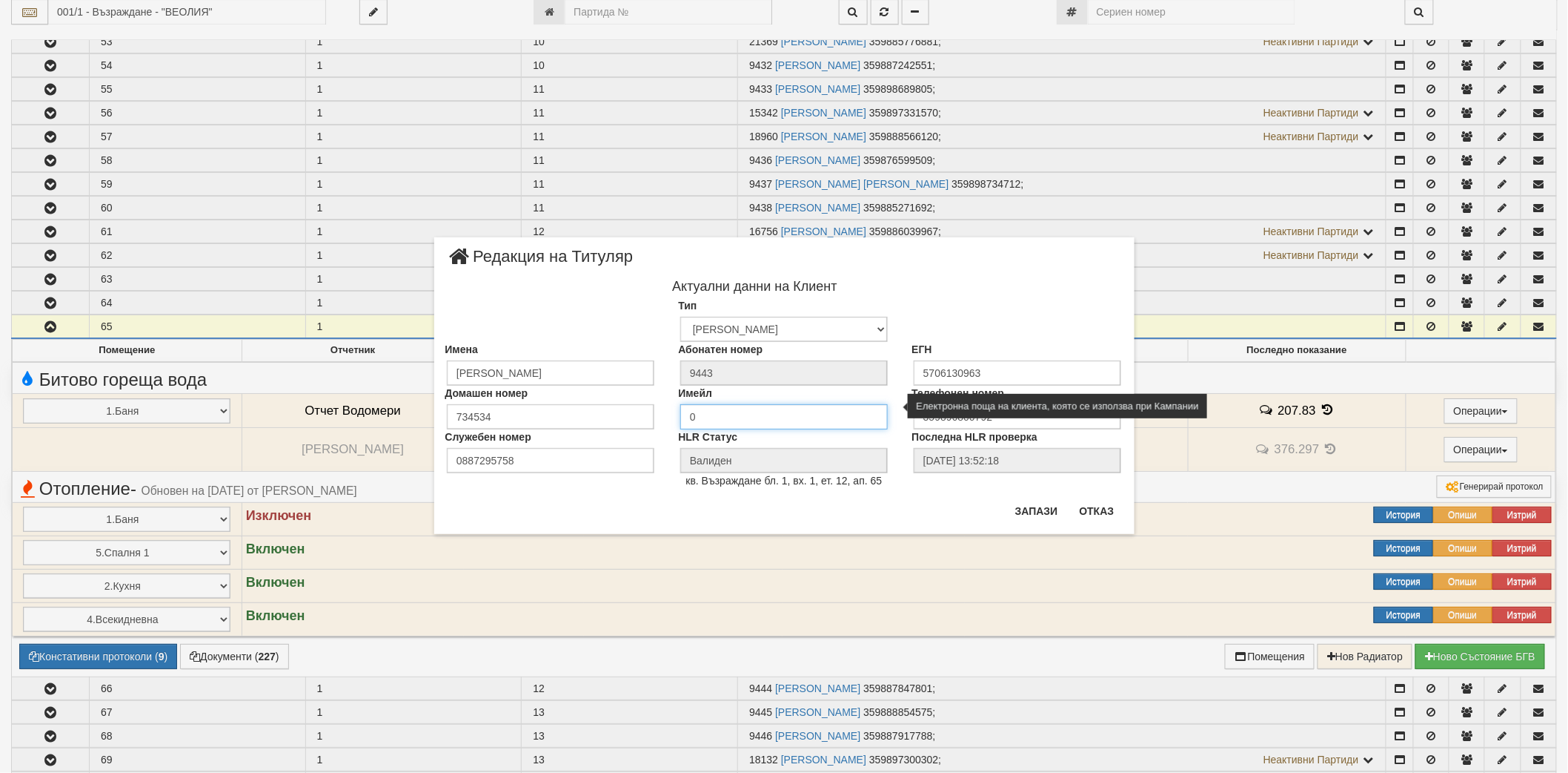
click at [743, 418] on input "0" at bounding box center [784, 417] width 208 height 26
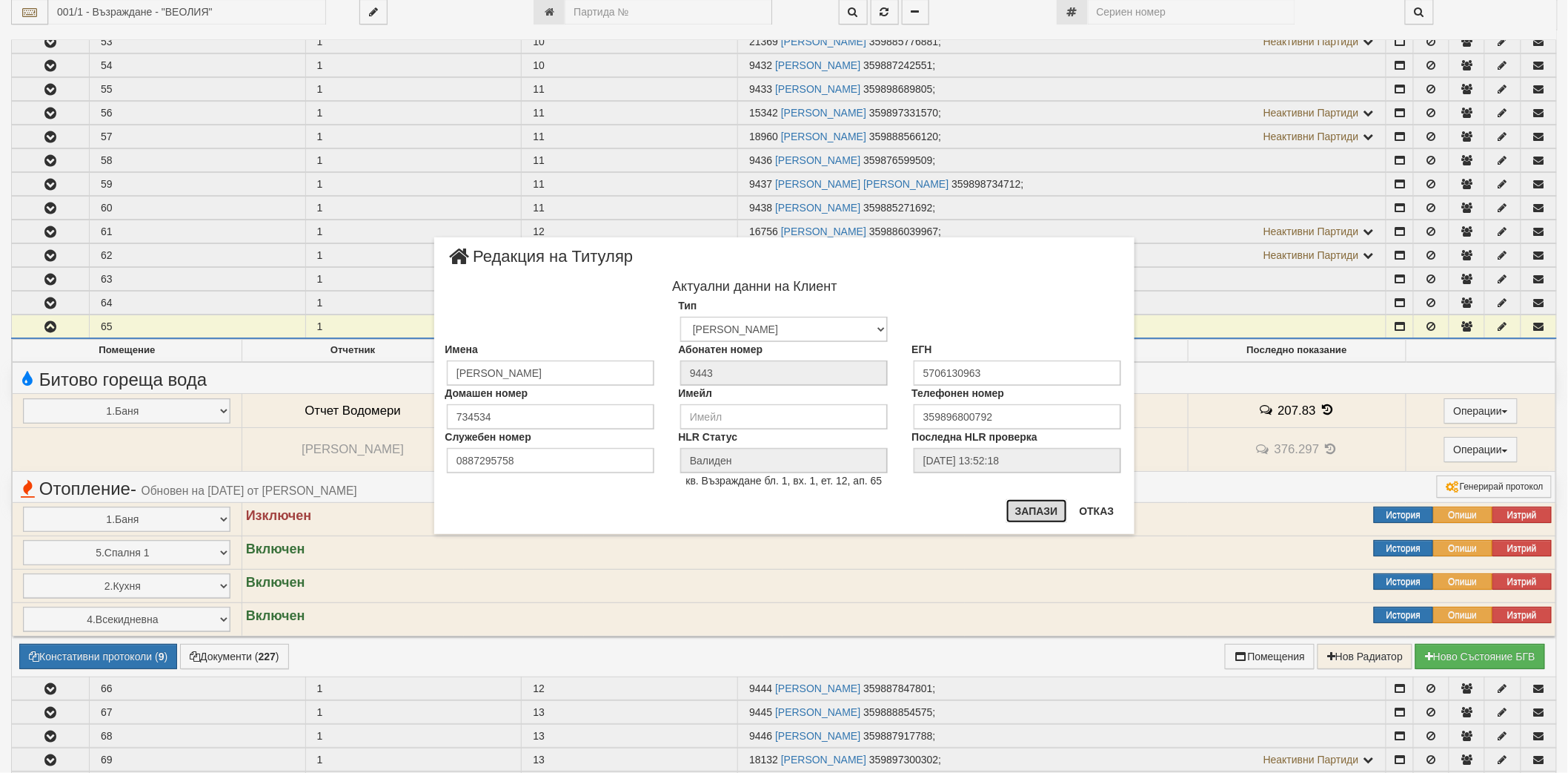
click at [1048, 517] on button "Запази" at bounding box center [1037, 511] width 61 height 24
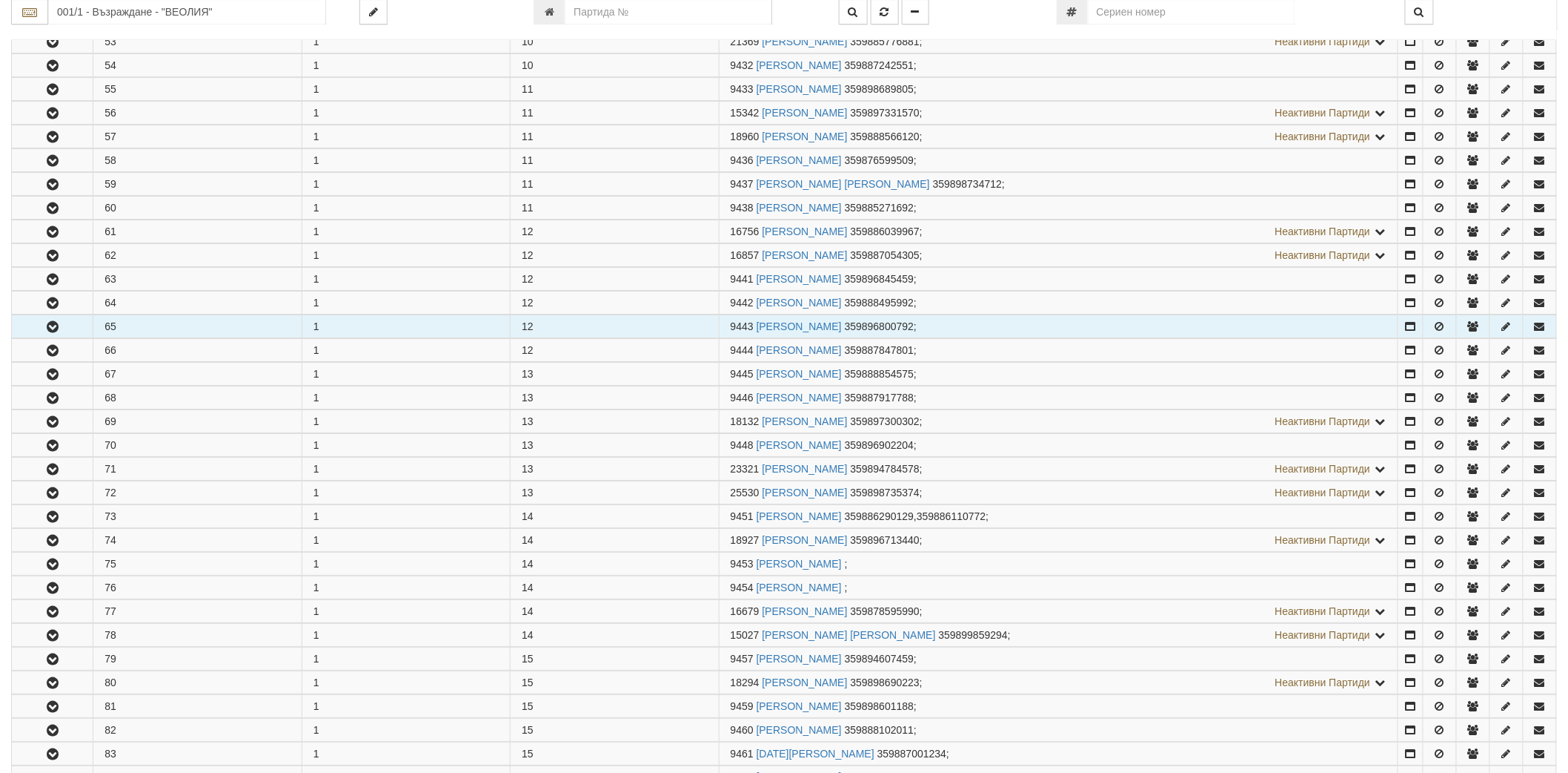
click at [49, 333] on icon "button" at bounding box center [53, 327] width 18 height 11
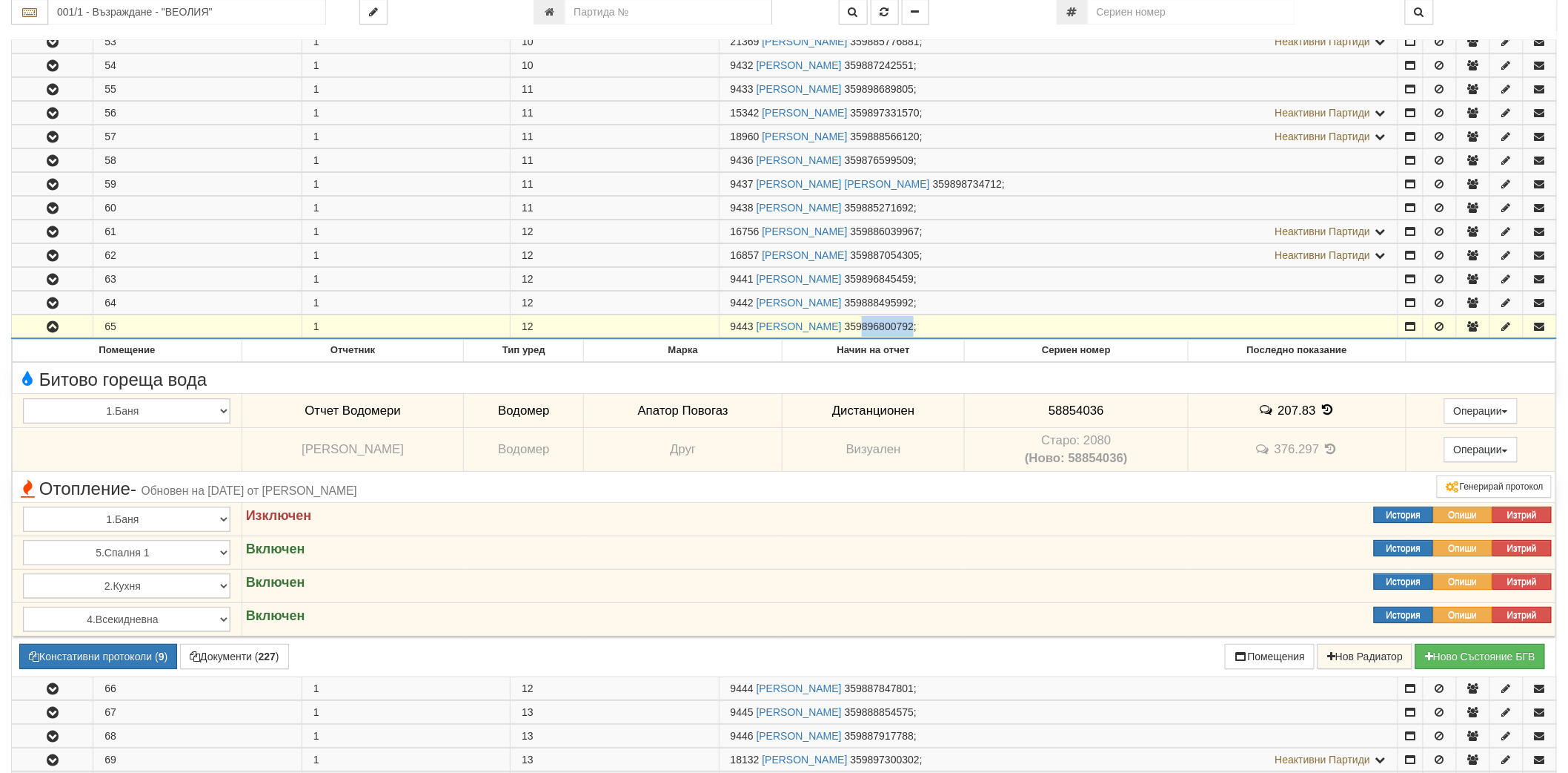
drag, startPoint x: 900, startPoint y: 335, endPoint x: 952, endPoint y: 336, distance: 52.0
click at [914, 333] on span "359896800792" at bounding box center [880, 327] width 69 height 12
click at [806, 332] on link "АТАНАС ИВАНОВ КИРОВ" at bounding box center [799, 327] width 85 height 12
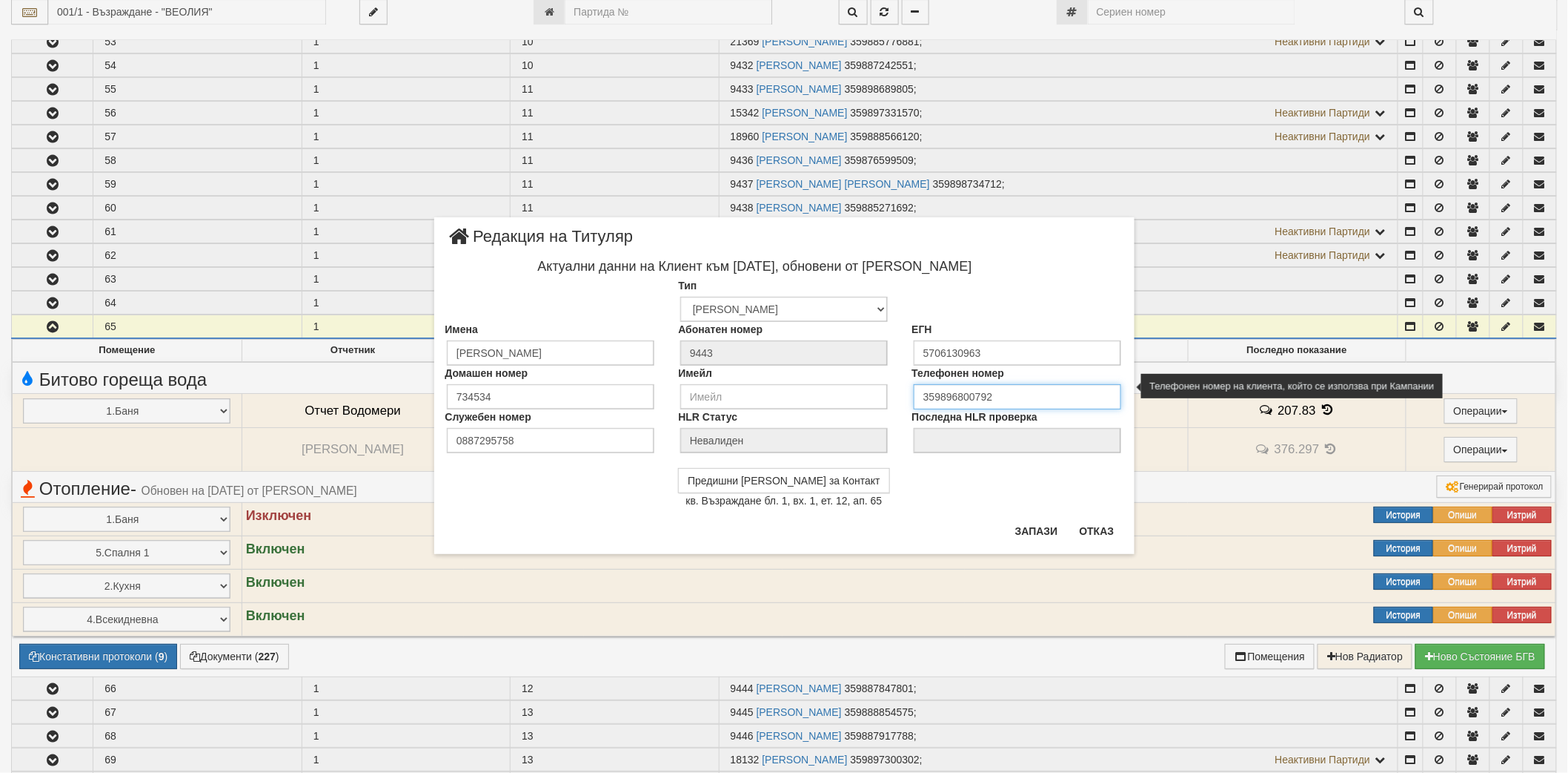
drag, startPoint x: 941, startPoint y: 394, endPoint x: 994, endPoint y: 394, distance: 53.0
click at [994, 394] on input "359896800792" at bounding box center [1018, 397] width 208 height 26
